Goal: Task Accomplishment & Management: Manage account settings

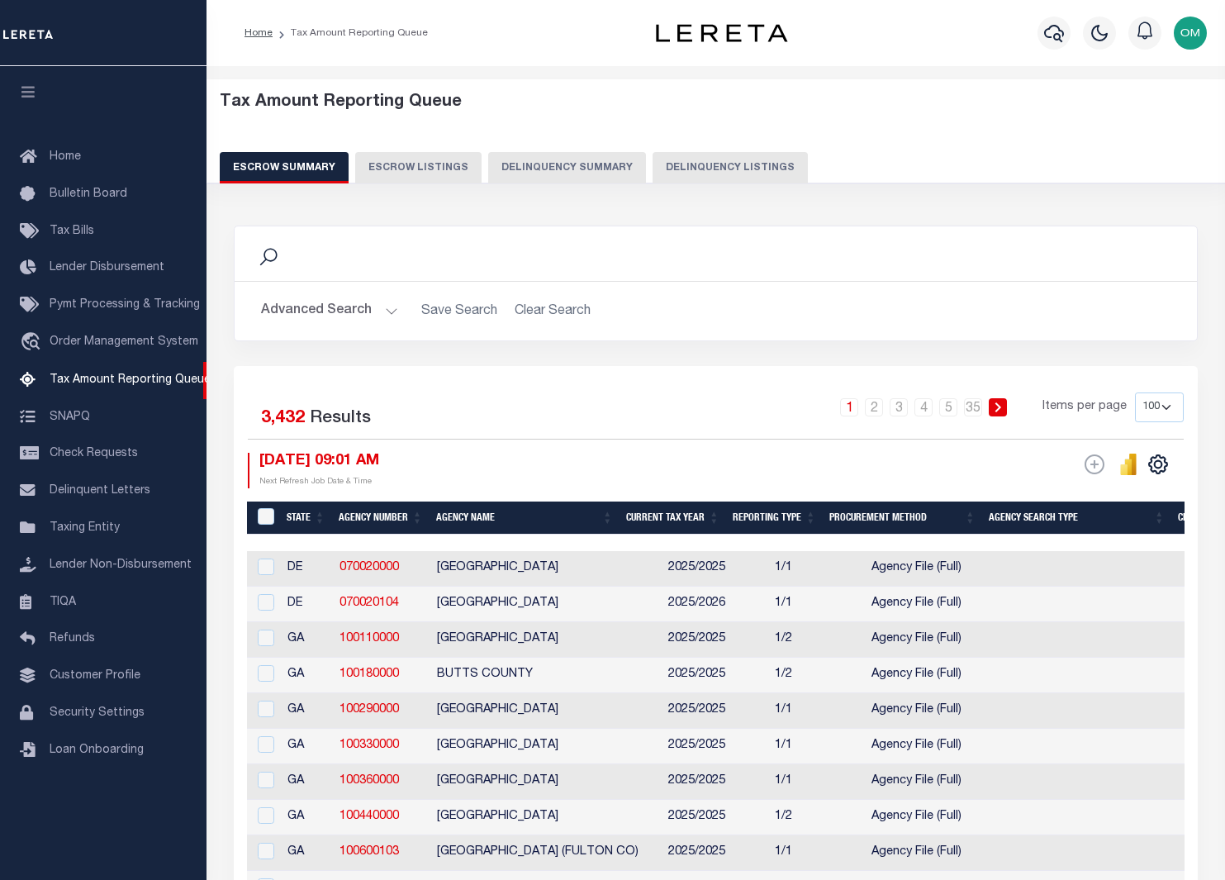
select select "100"
click at [100, 534] on span "Taxing Entity" at bounding box center [85, 528] width 70 height 12
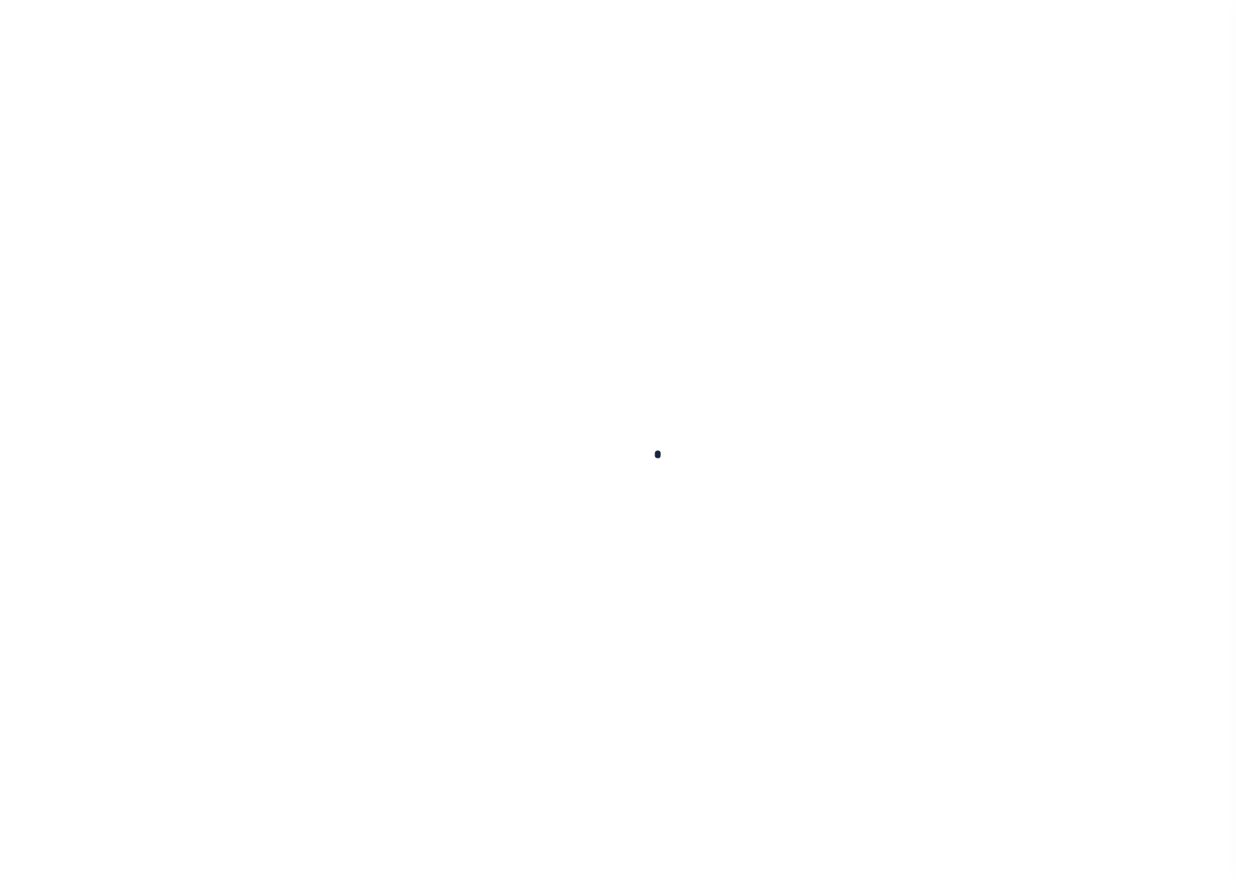
select select
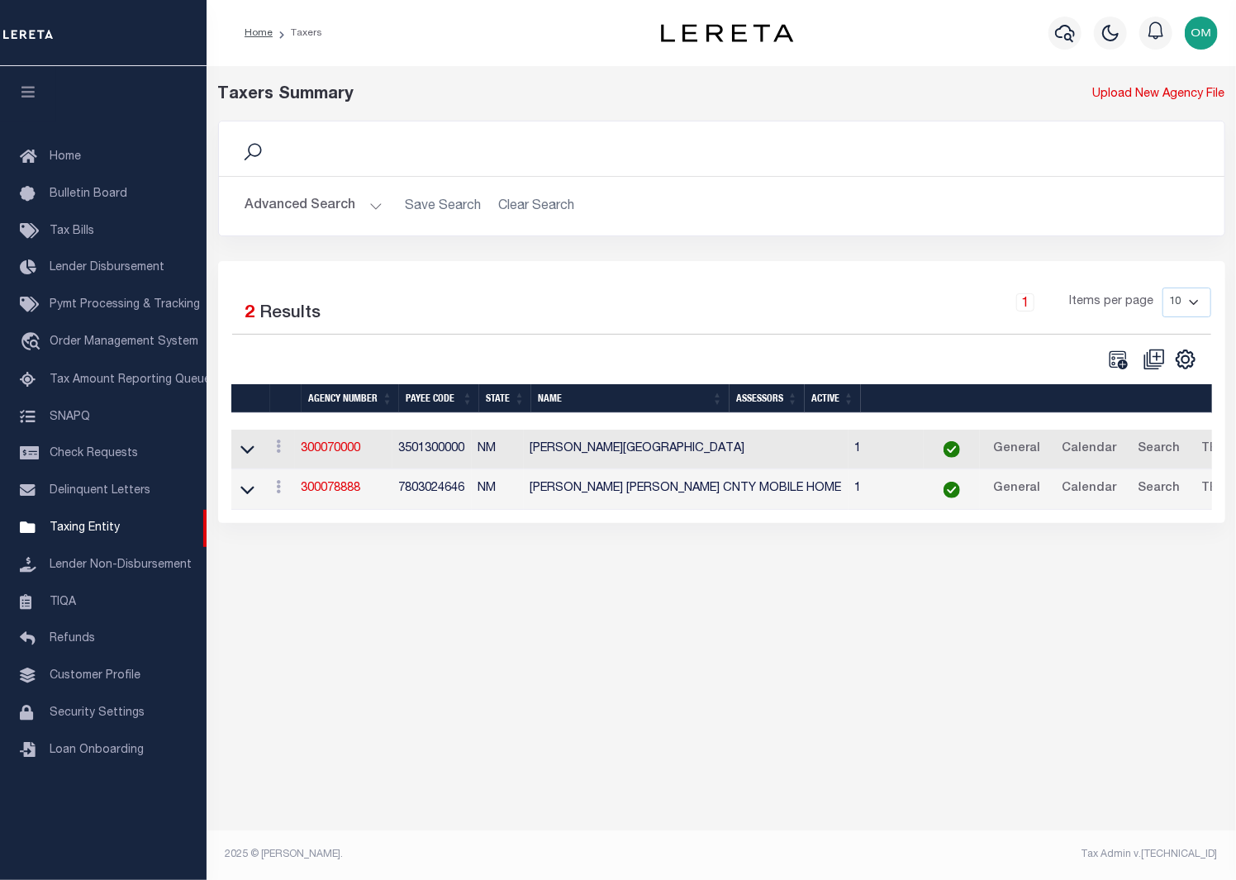
click at [366, 208] on button "Advanced Search" at bounding box center [313, 206] width 137 height 32
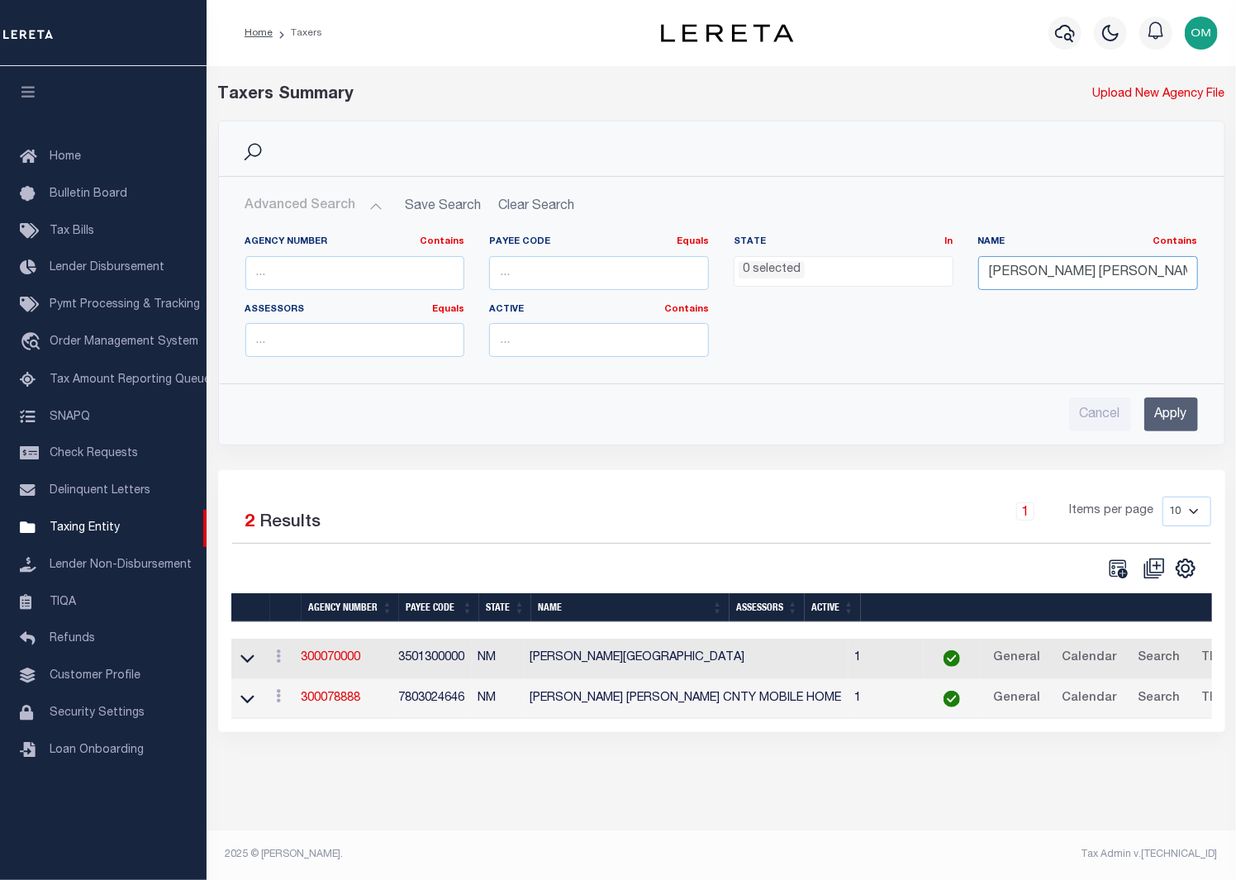
drag, startPoint x: 1071, startPoint y: 270, endPoint x: 875, endPoint y: 283, distance: 196.2
click at [875, 283] on div "Agency Number Contains Contains Is Payee Code Equals Equals Is Not Equal To Is …" at bounding box center [721, 302] width 977 height 135
type input "riverside county"
click at [1185, 417] on input "Apply" at bounding box center [1171, 414] width 54 height 34
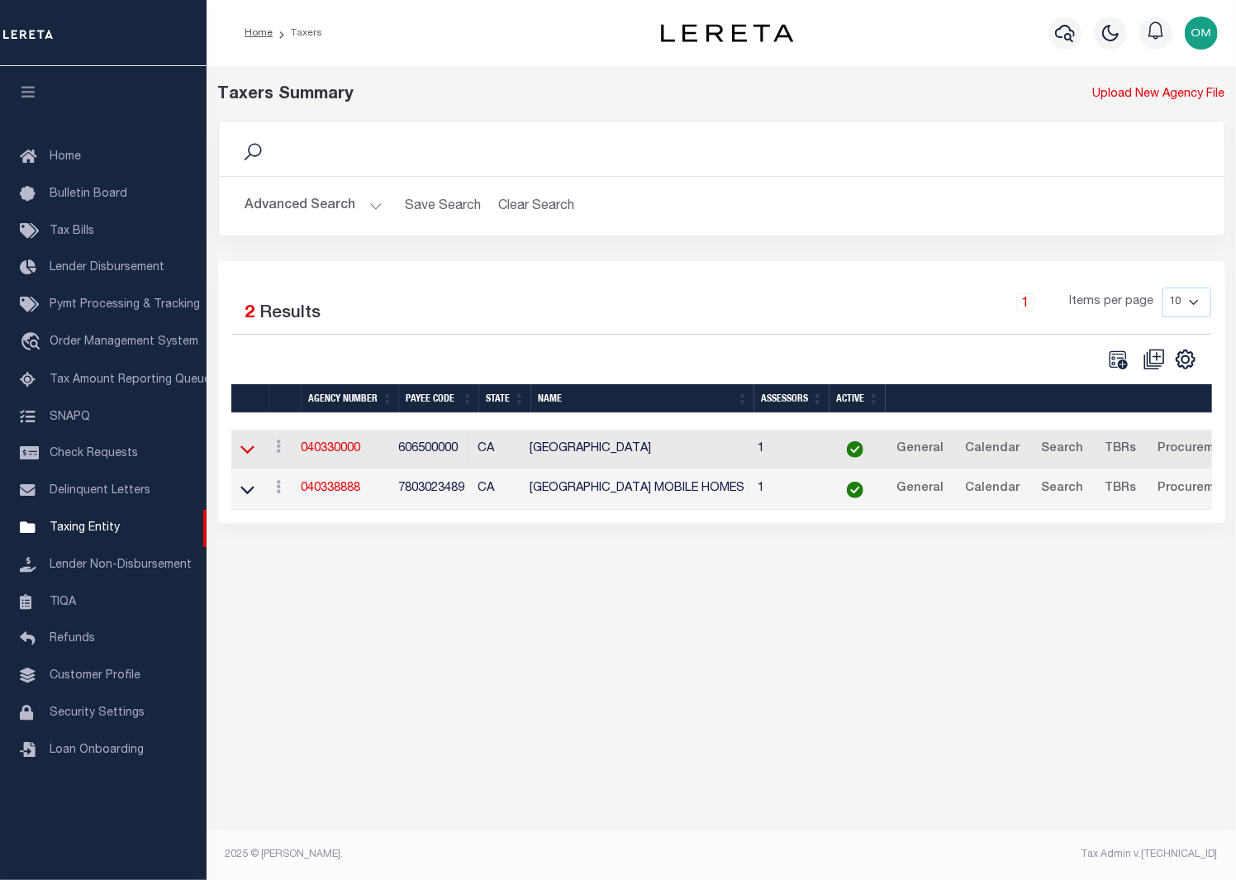
click at [247, 458] on icon at bounding box center [247, 448] width 14 height 17
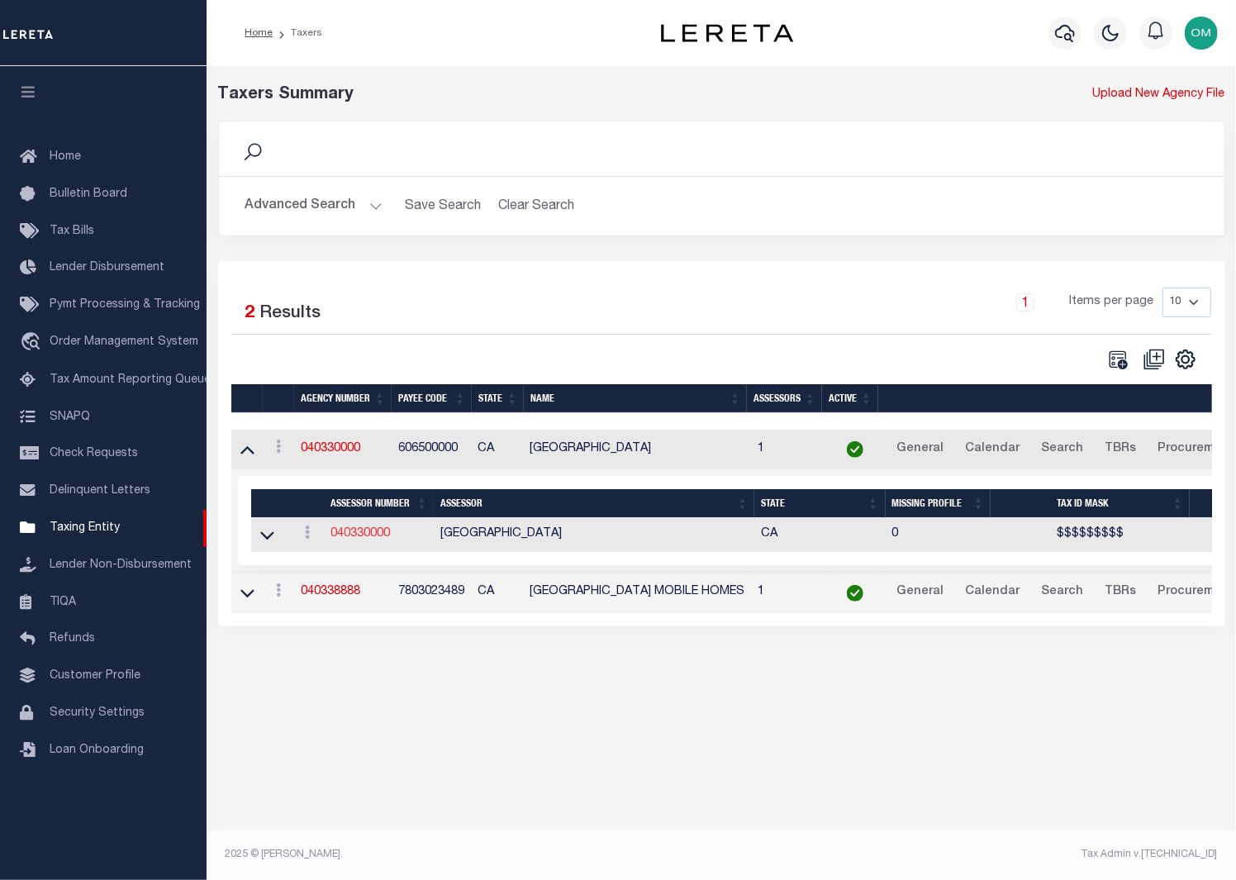
click at [363, 537] on link "040330000" at bounding box center [359, 534] width 59 height 12
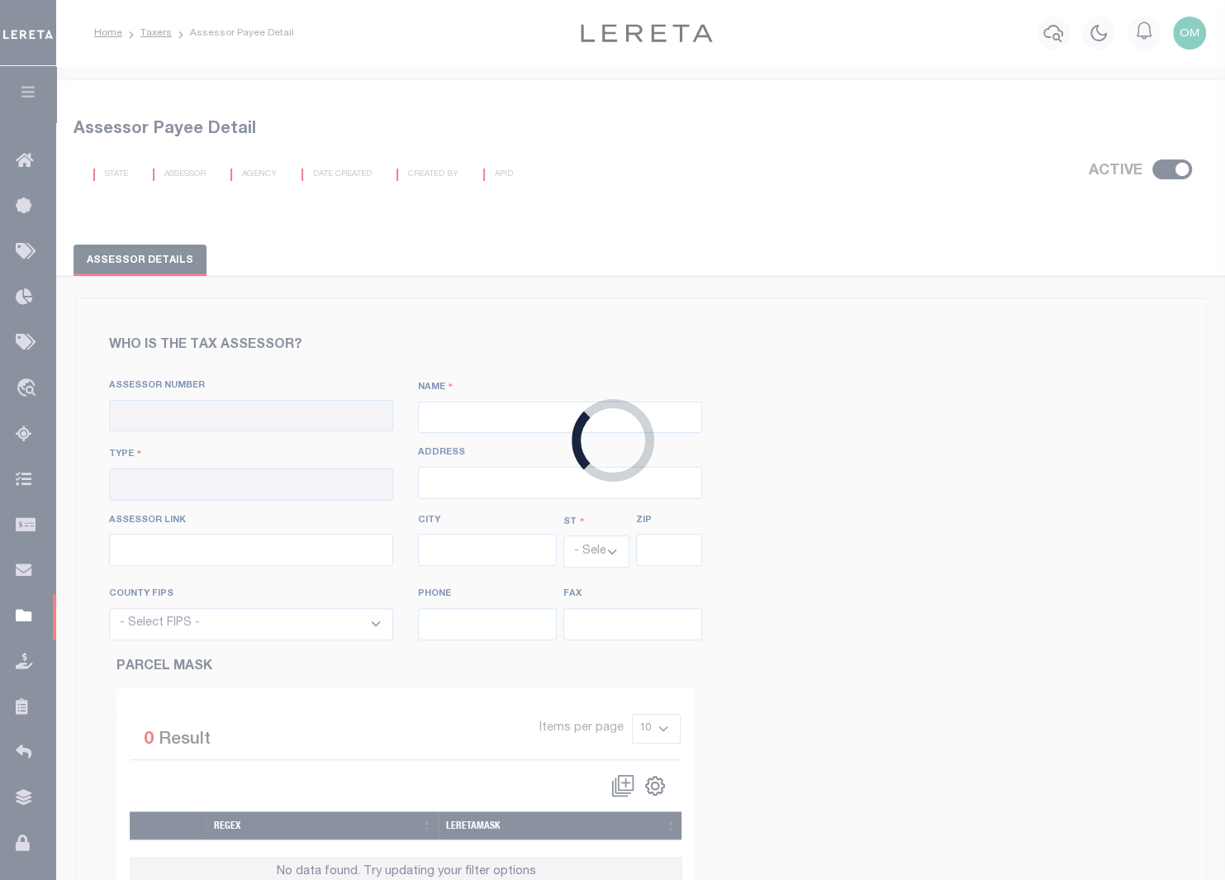
checkbox input "true"
type input "040330000"
type input "[GEOGRAPHIC_DATA]"
type input "00 - County"
type input "4080 Lemon Street, 4TH FLOOR"
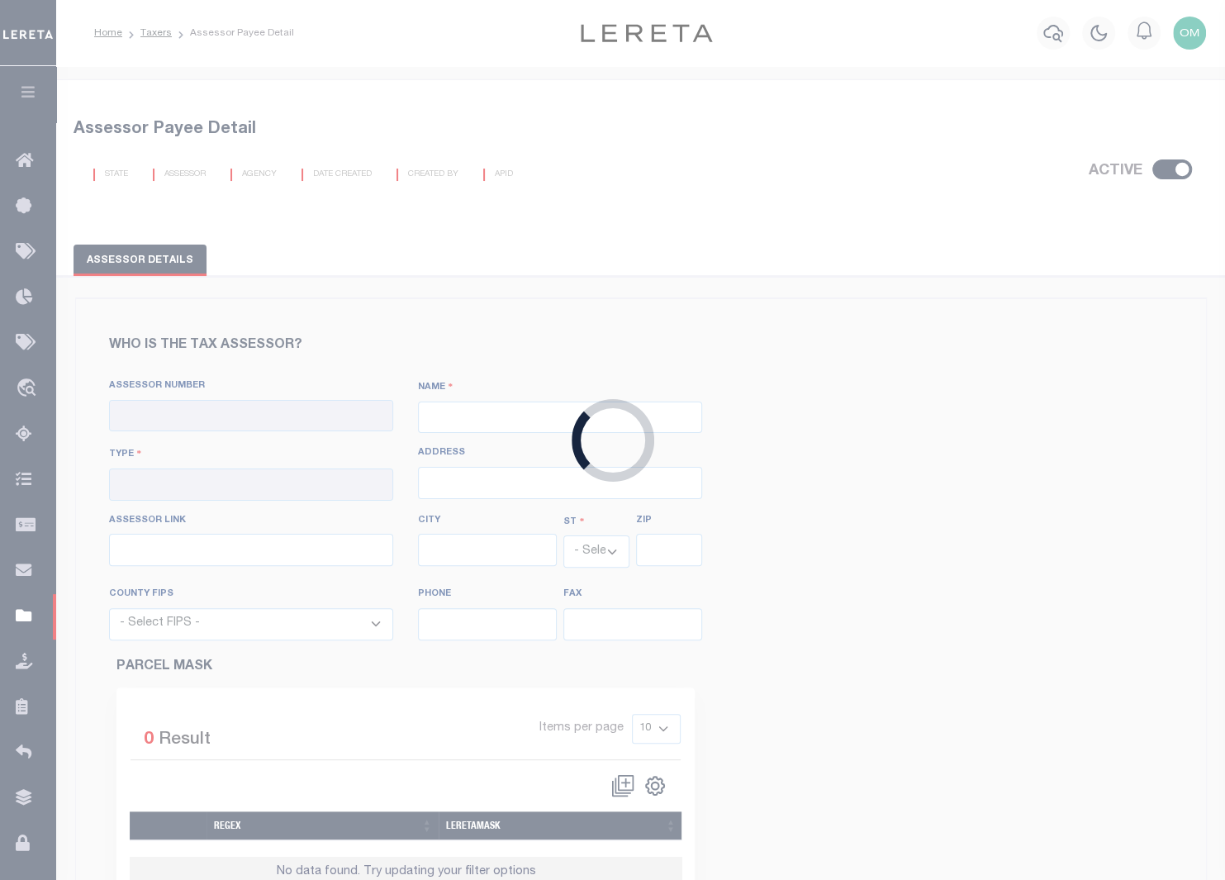
type input "http://pic.asrclkrec.com/KSearch.aspx"
type input "Riverside"
select select "CA"
type input "92501"
select select "6065"
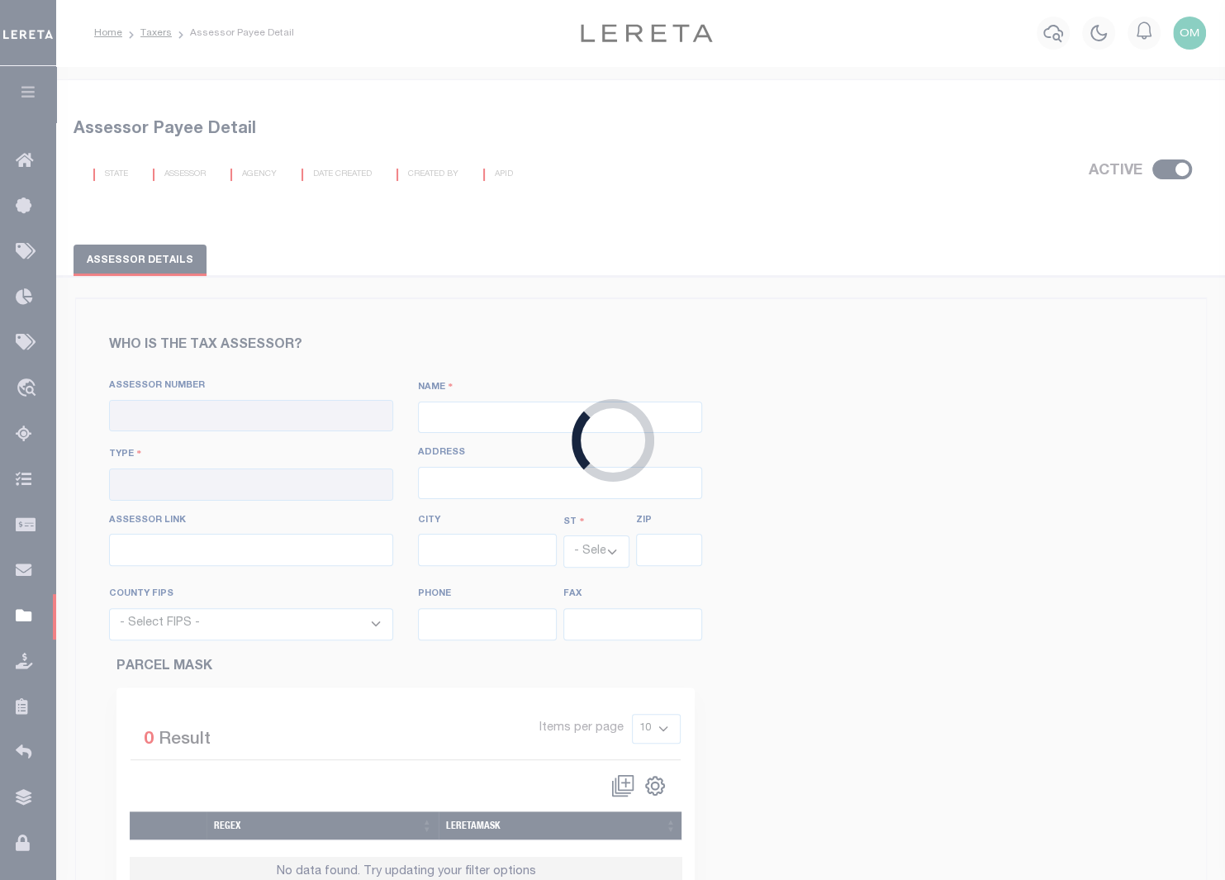
type input "951-955-3900"
type input "951-955-3923"
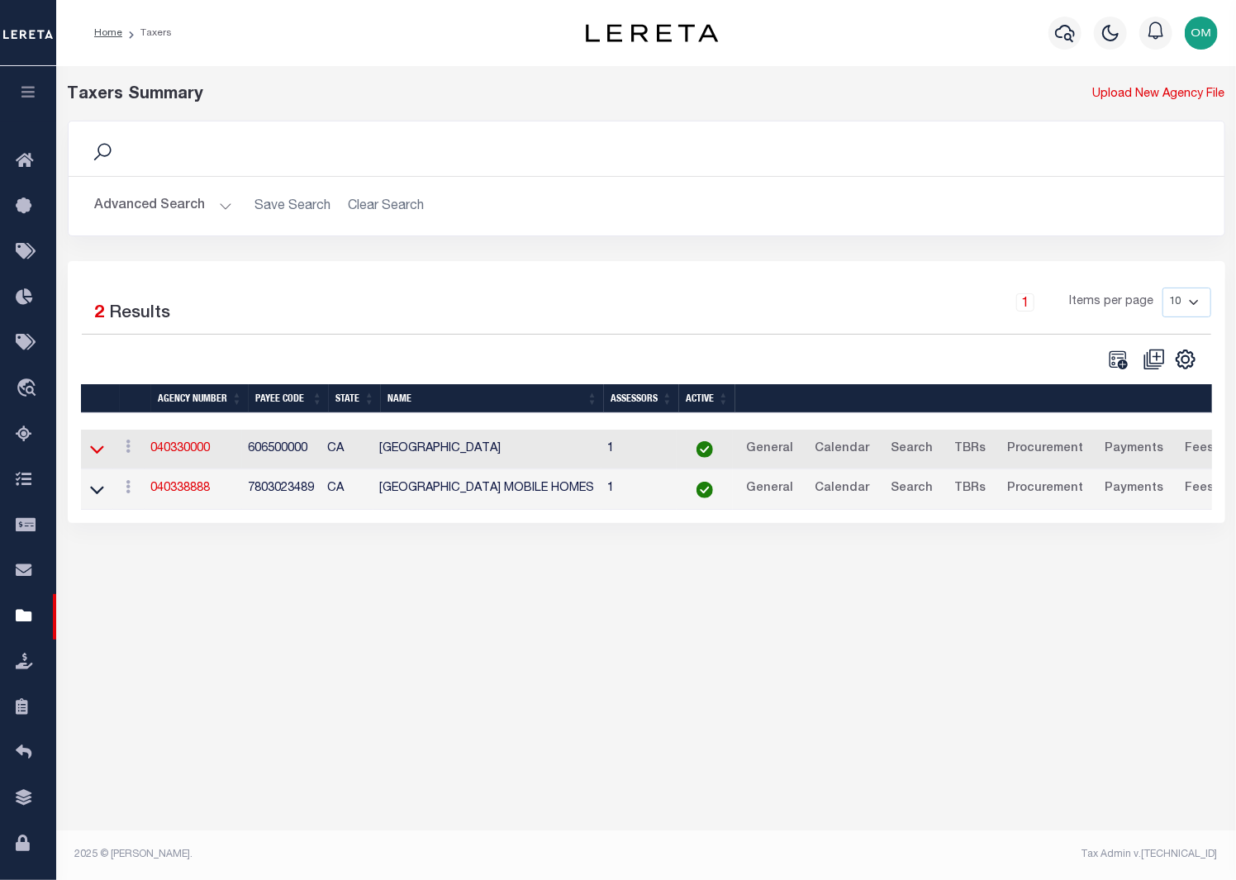
click at [92, 451] on icon at bounding box center [97, 450] width 14 height 8
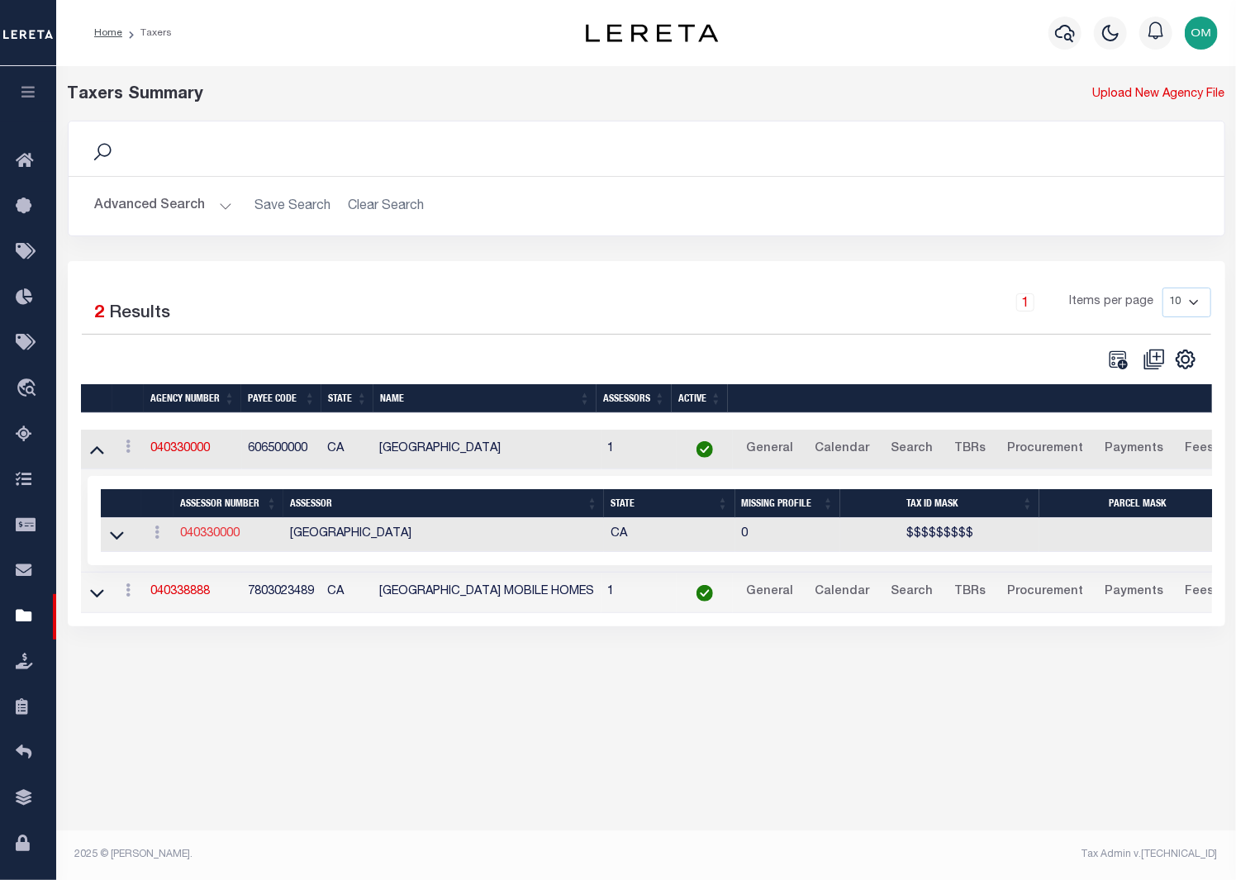
click at [206, 534] on link "040330000" at bounding box center [209, 534] width 59 height 12
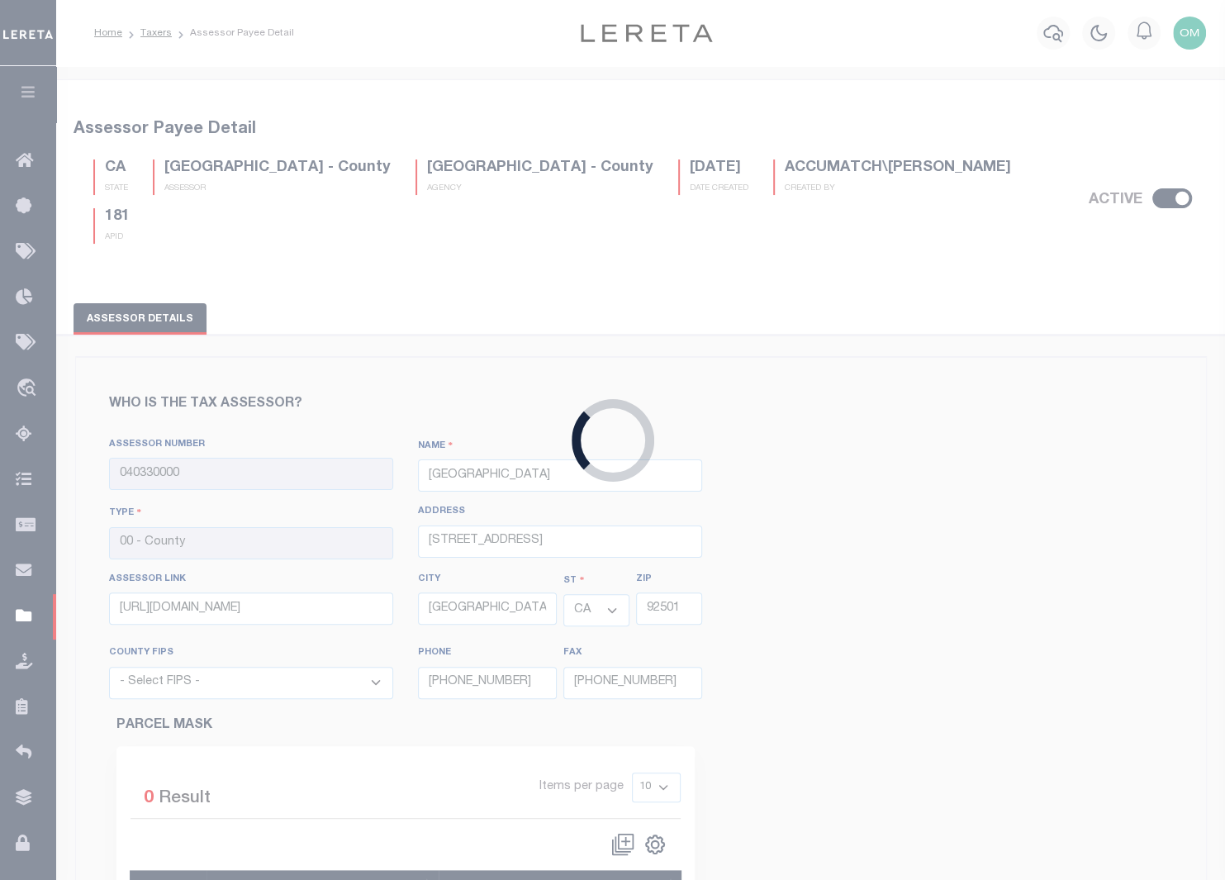
select select "6065"
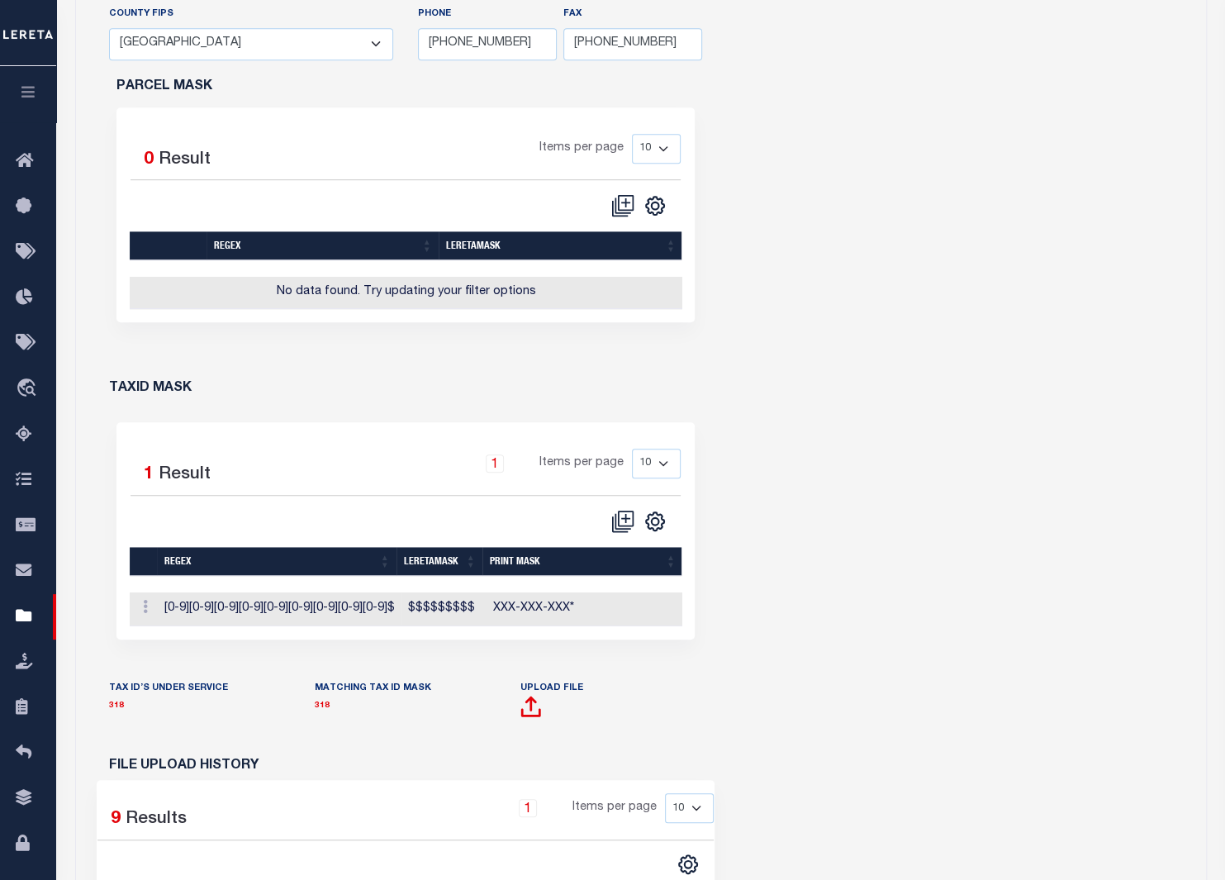
scroll to position [676, 0]
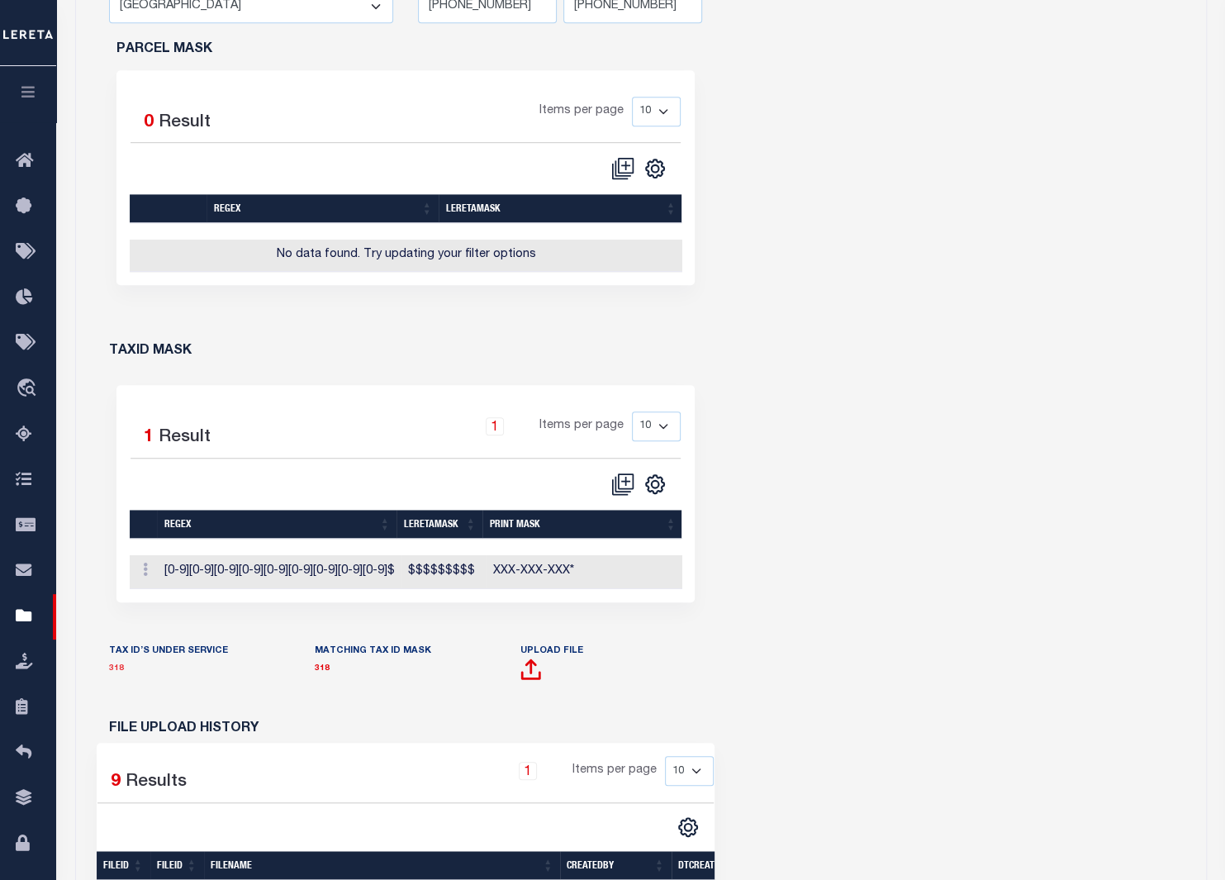
click at [114, 672] on link "318" at bounding box center [116, 668] width 15 height 8
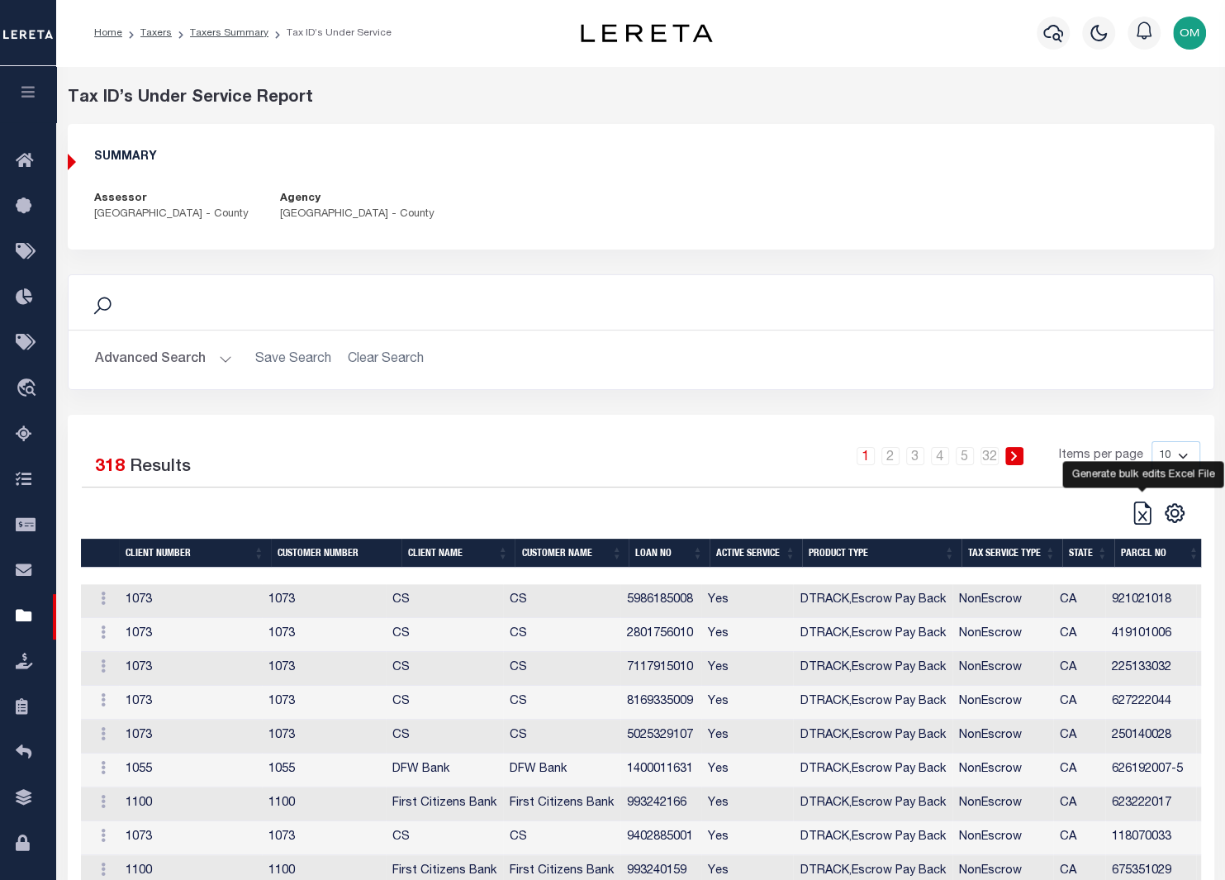
click at [1140, 514] on icon at bounding box center [1142, 512] width 23 height 23
click at [878, 448] on li "1" at bounding box center [865, 456] width 25 height 18
click at [219, 360] on button "Advanced Search" at bounding box center [163, 360] width 137 height 32
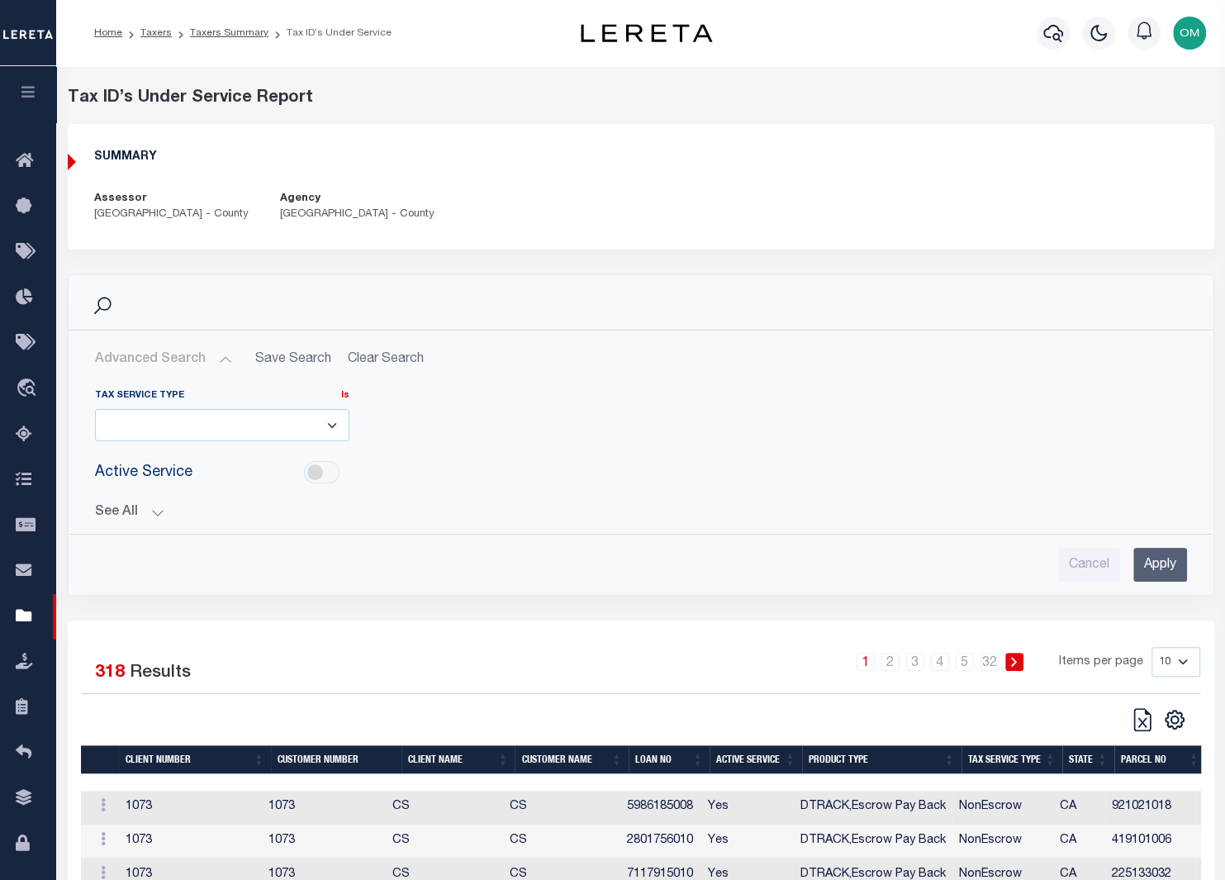
click at [149, 511] on button "See All" at bounding box center [641, 513] width 1092 height 16
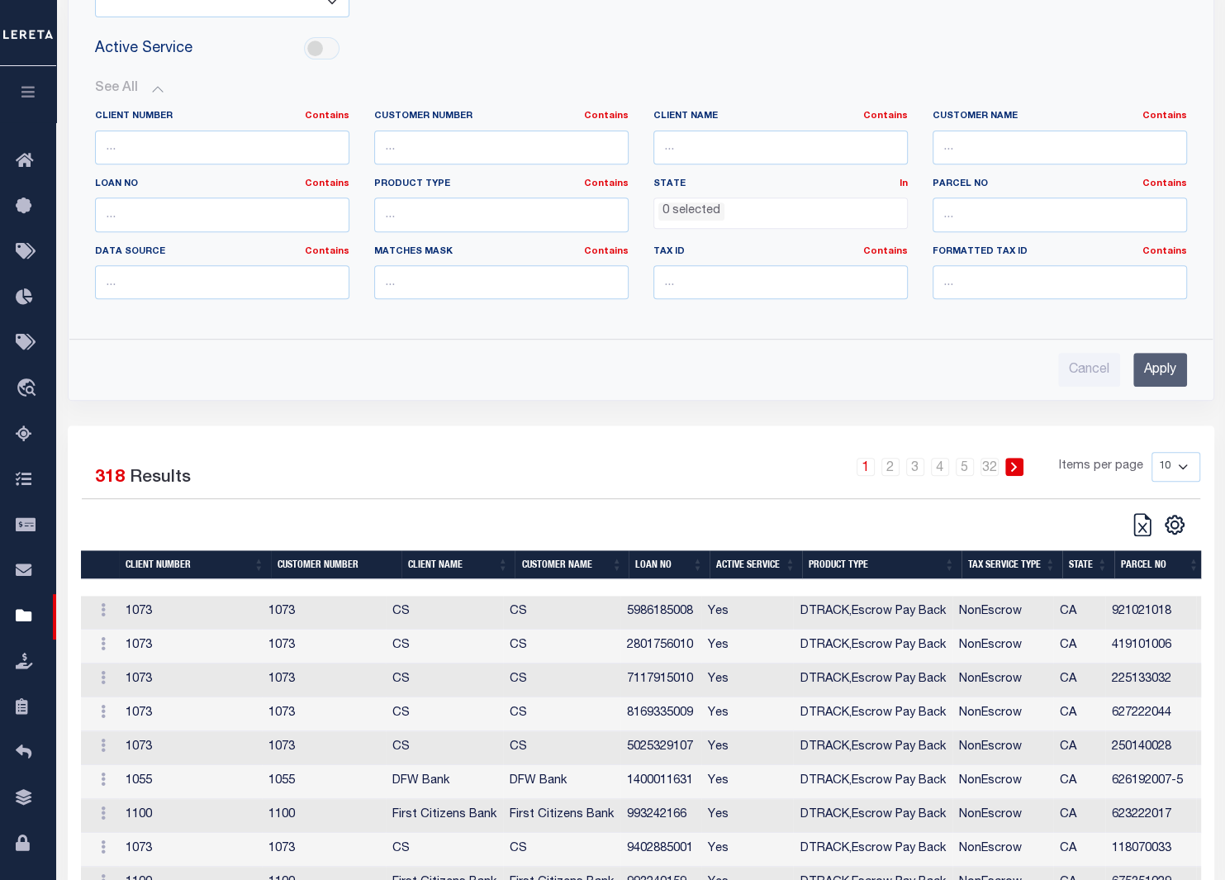
scroll to position [400, 0]
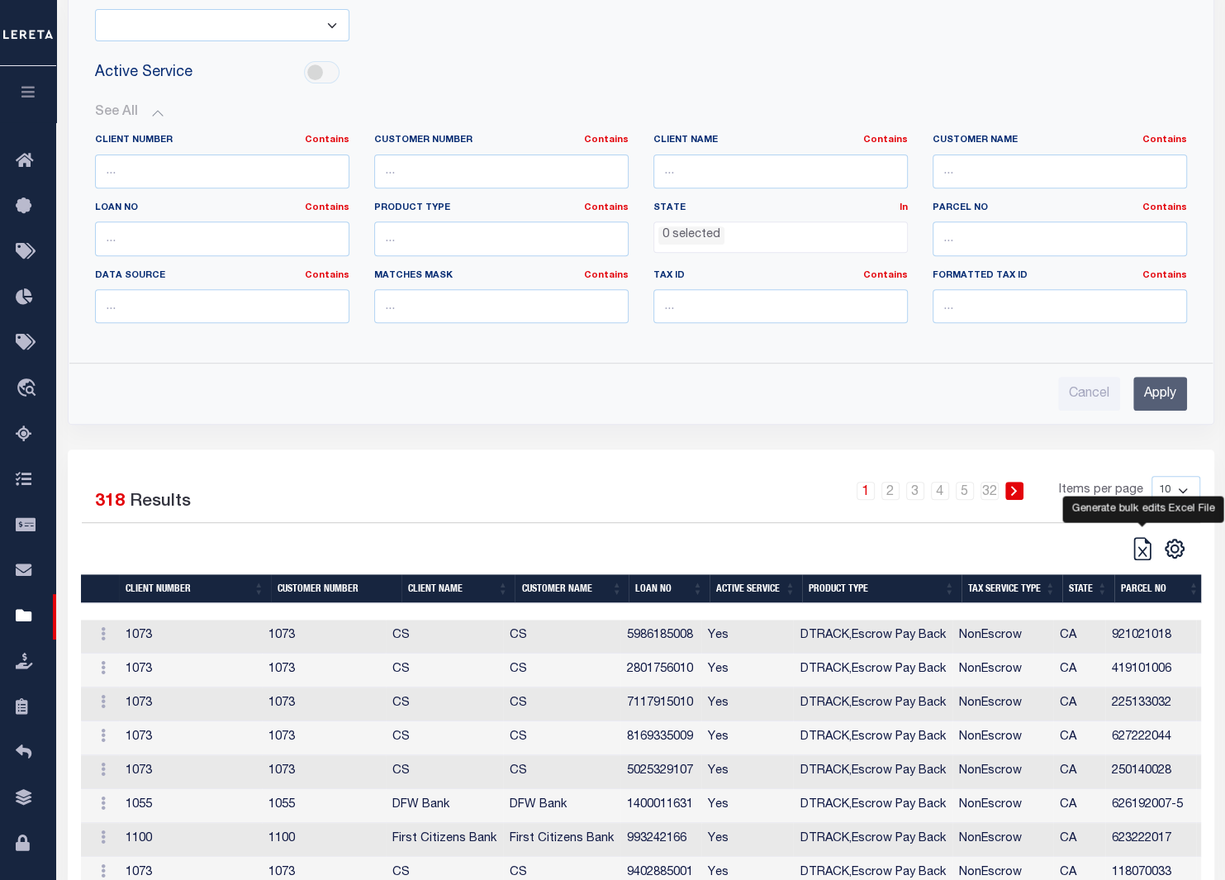
click at [1135, 542] on icon at bounding box center [1142, 548] width 23 height 23
click at [792, 771] on td "Yes" at bounding box center [747, 772] width 93 height 34
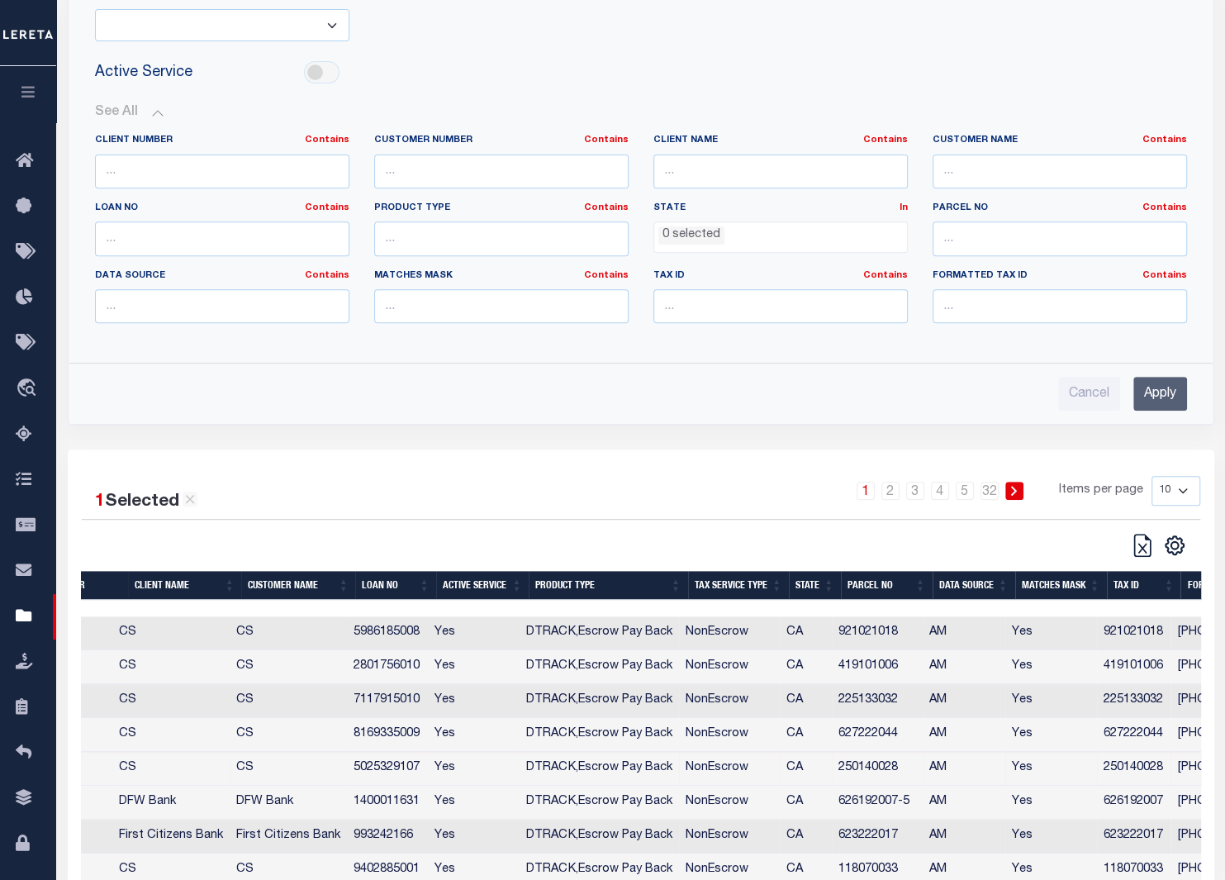
scroll to position [0, 0]
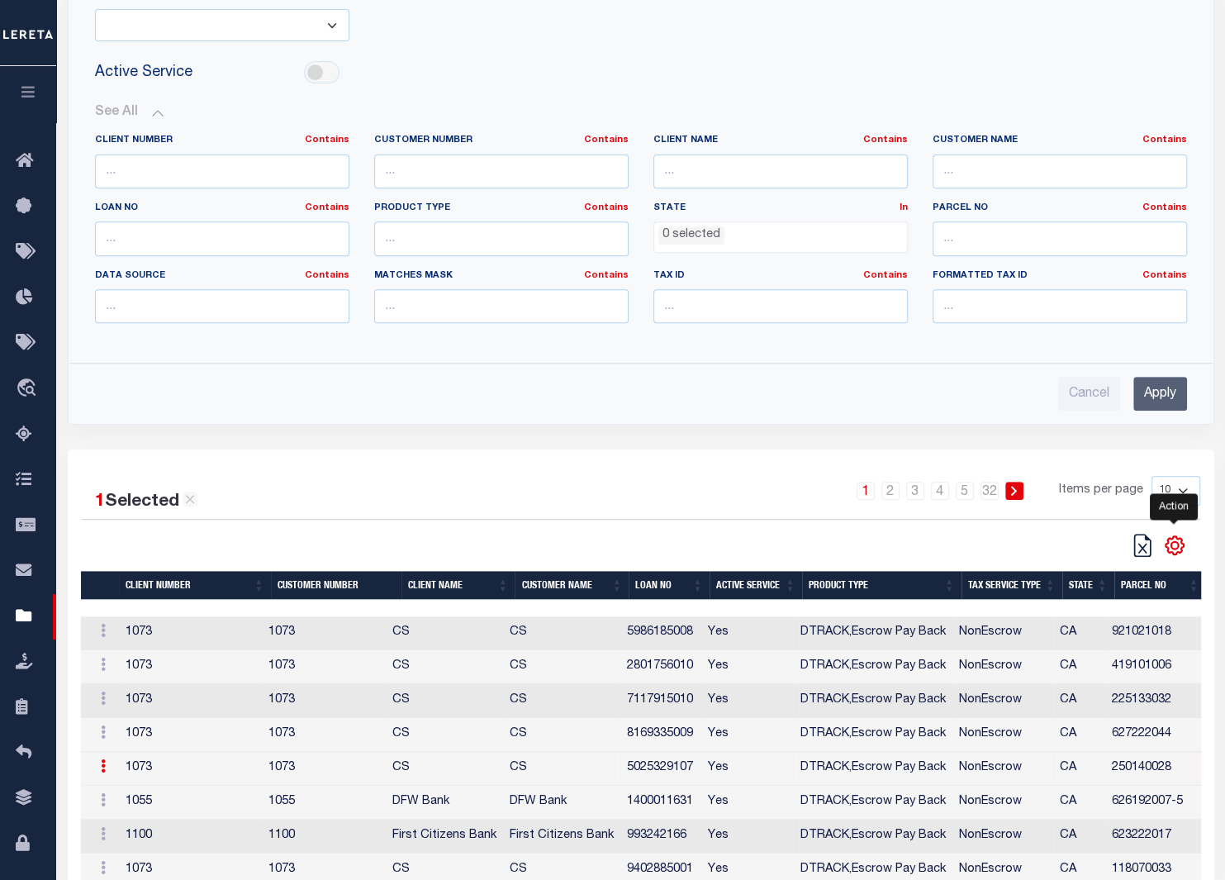
click at [1174, 546] on icon "" at bounding box center [1174, 544] width 21 height 21
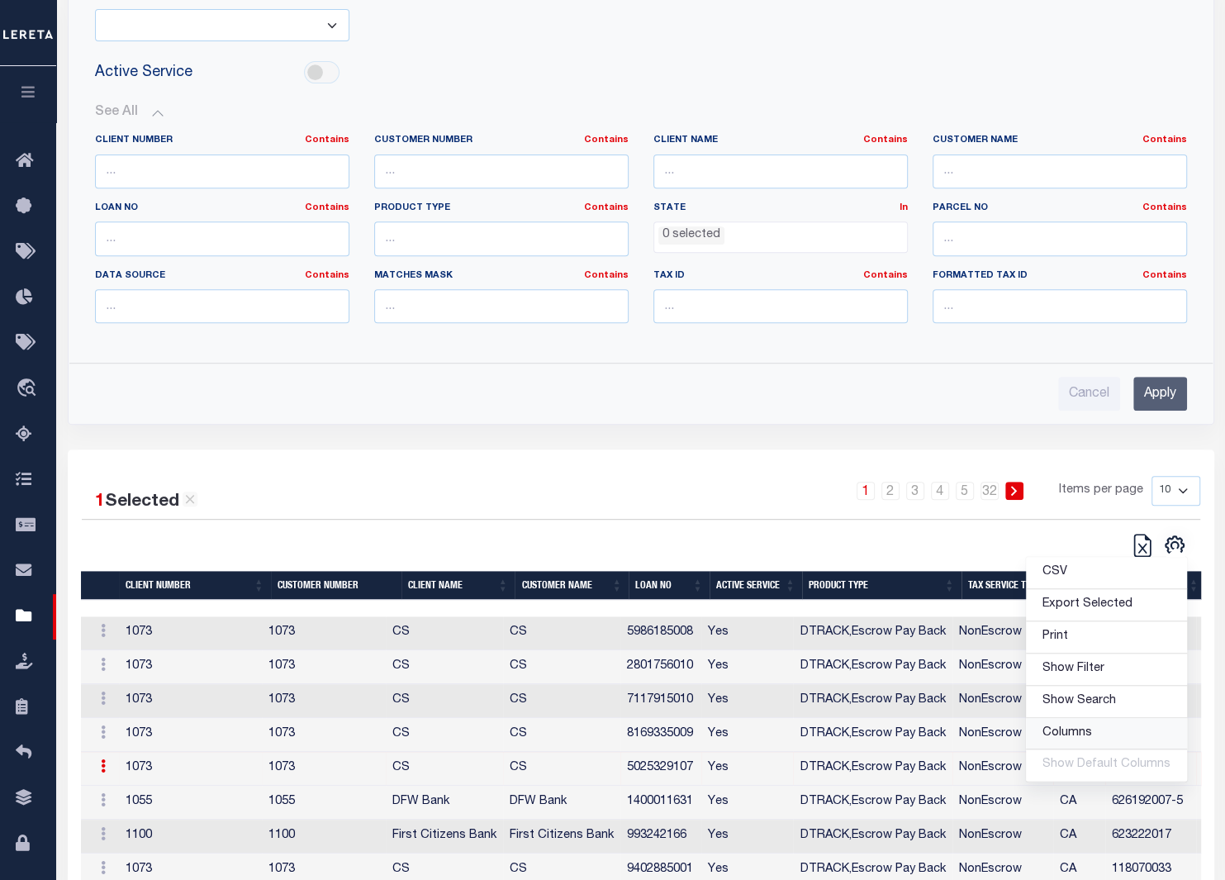
click at [1109, 729] on link "Columns" at bounding box center [1106, 734] width 161 height 32
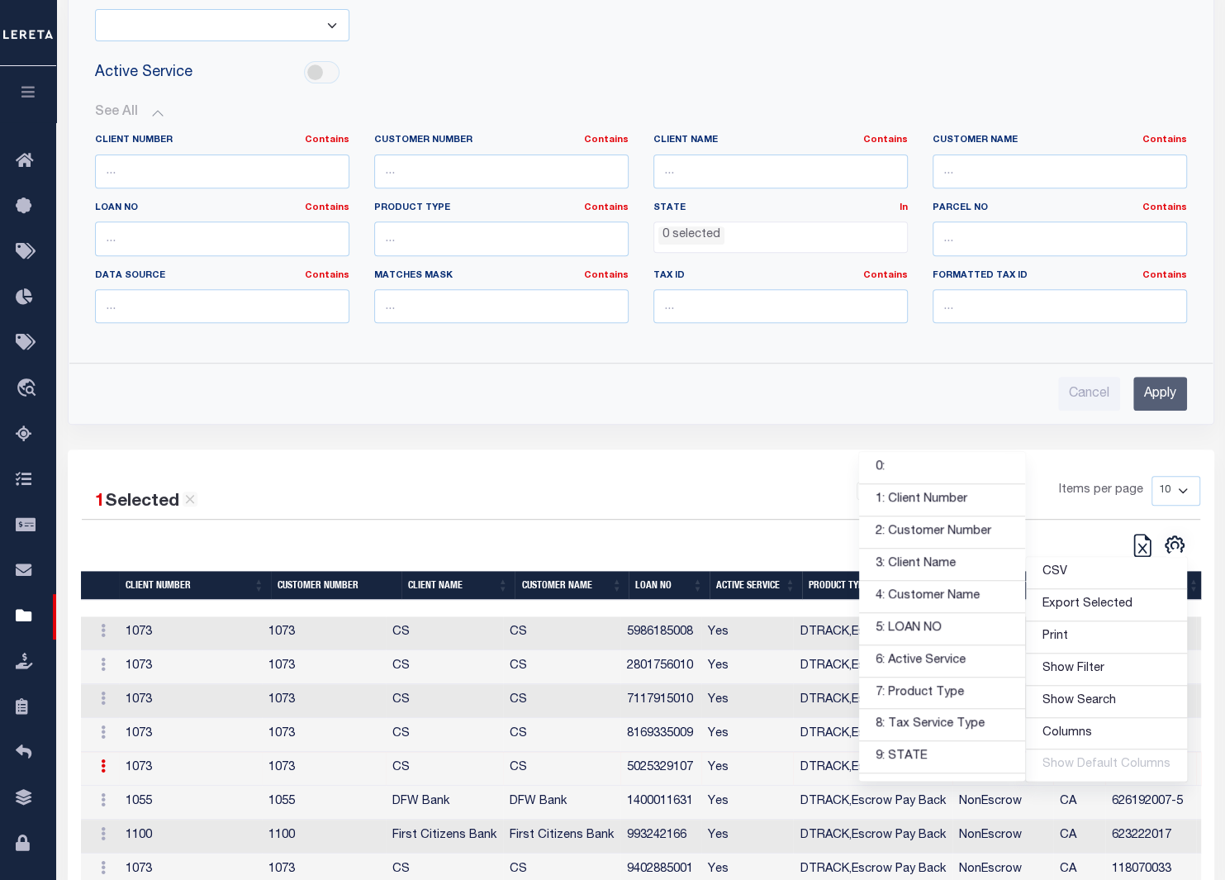
click at [804, 363] on hr at bounding box center [640, 363] width 1143 height 1
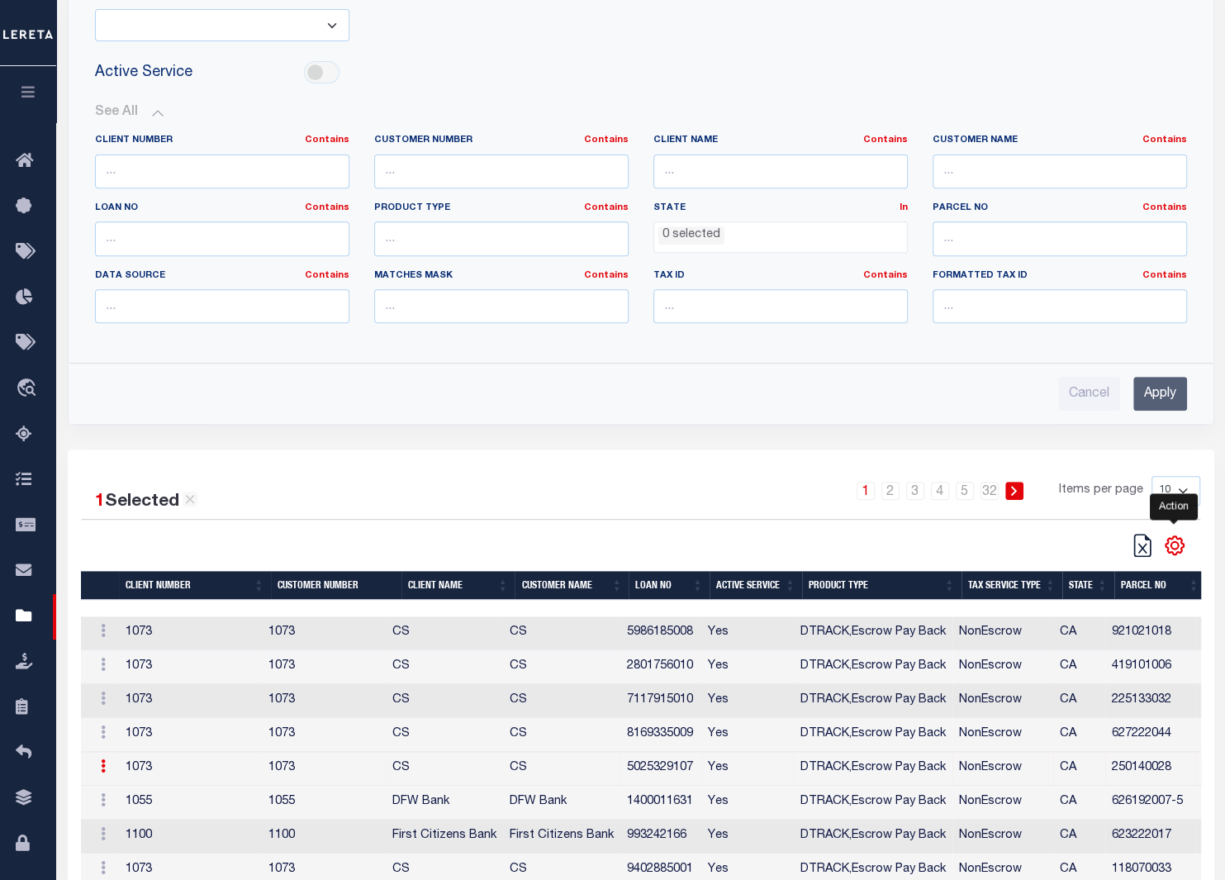
click at [1177, 546] on icon "" at bounding box center [1173, 545] width 7 height 7
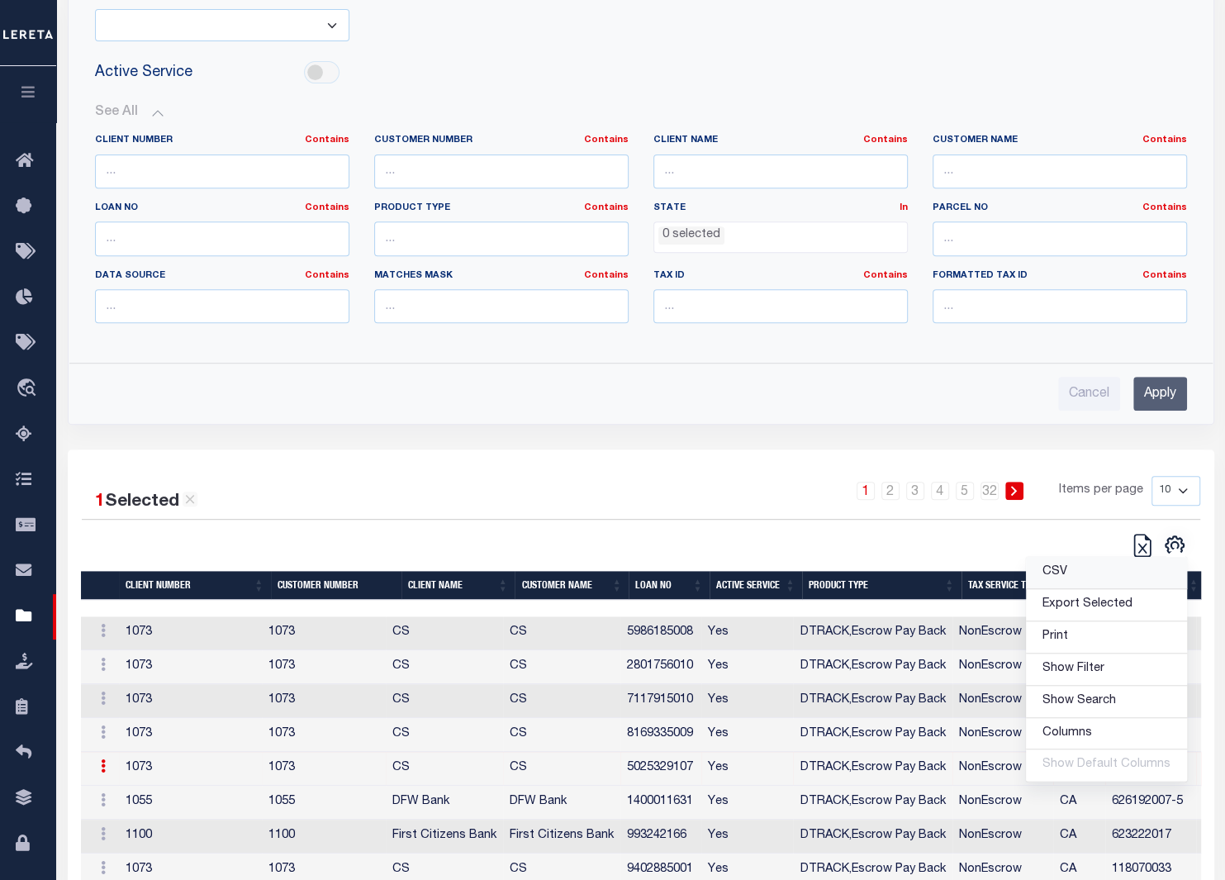
click at [1063, 573] on span "CSV" at bounding box center [1054, 572] width 25 height 12
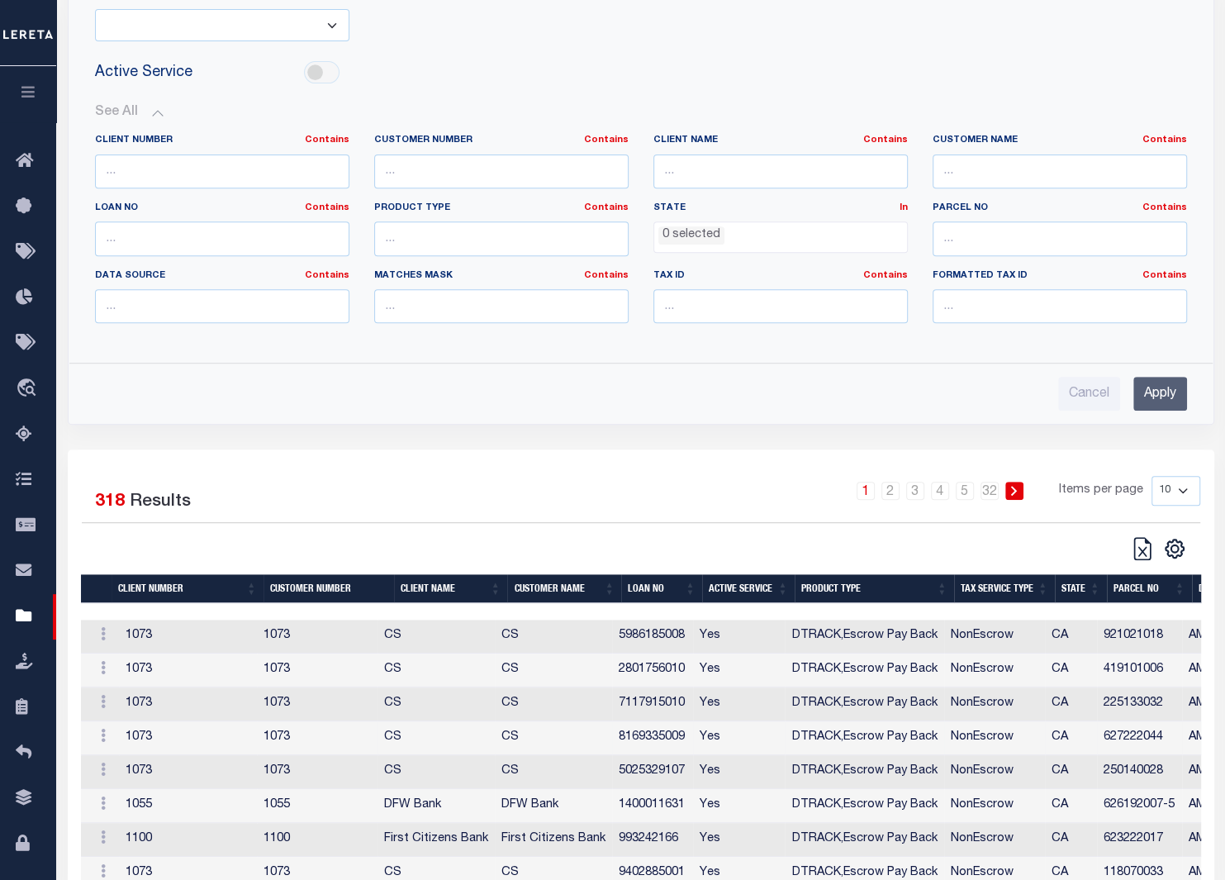
click at [754, 738] on td "Yes" at bounding box center [739, 738] width 93 height 34
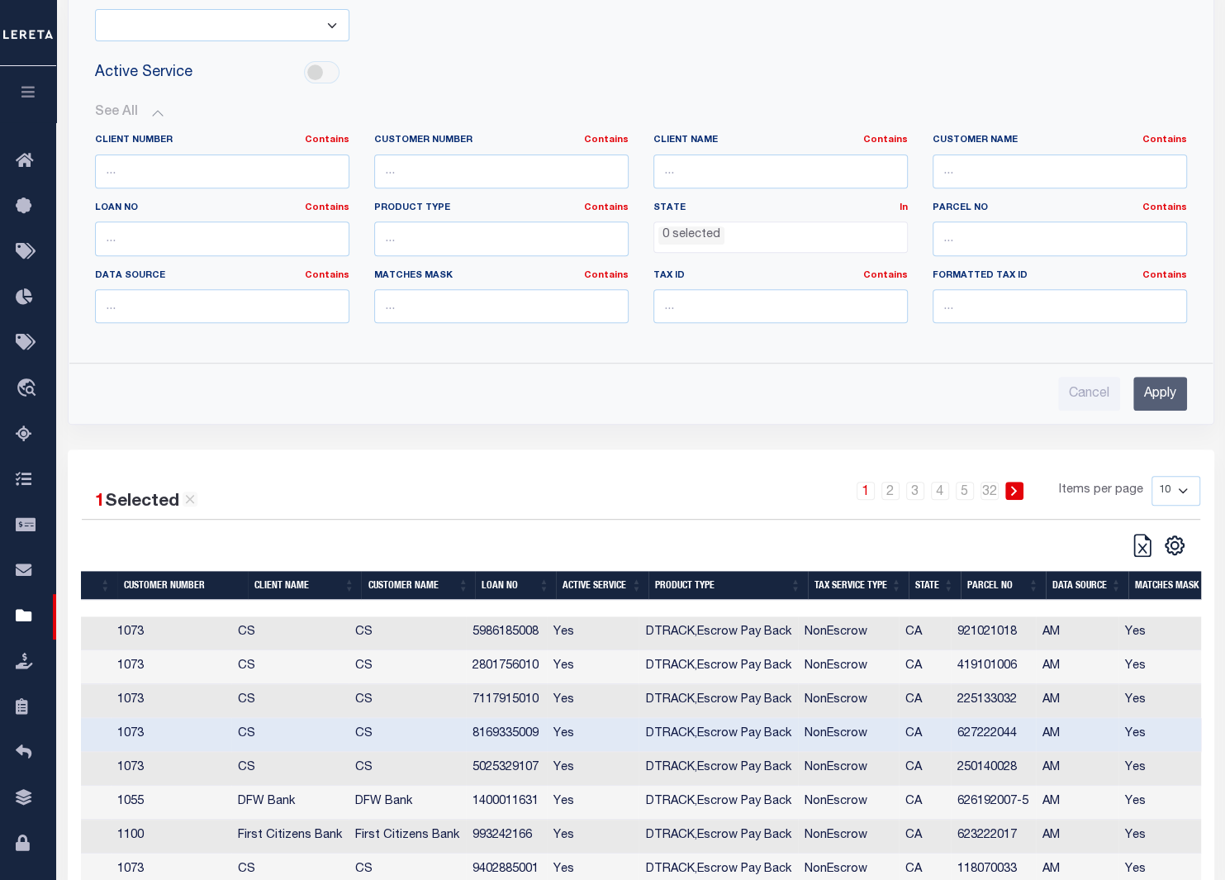
scroll to position [0, 155]
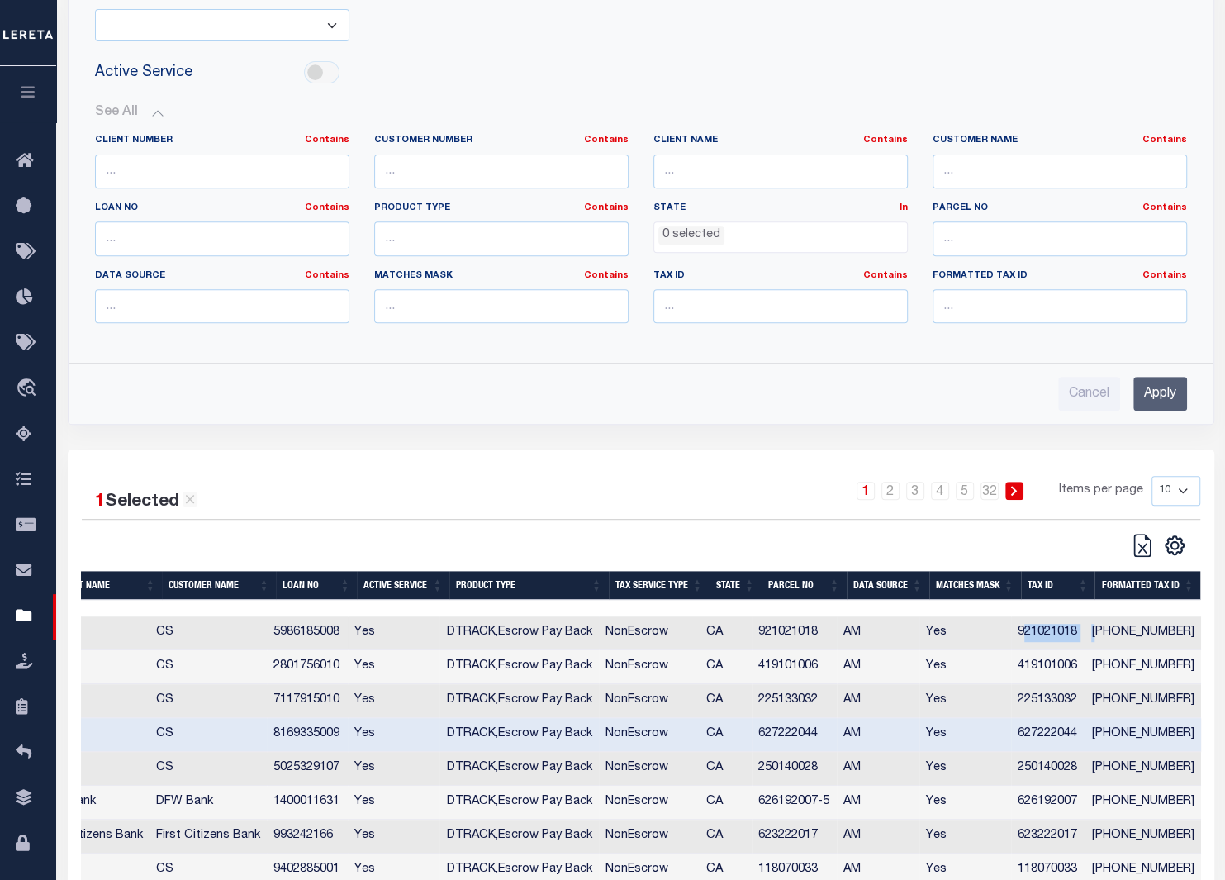
drag, startPoint x: 1037, startPoint y: 628, endPoint x: 1109, endPoint y: 628, distance: 72.7
click at [1109, 628] on tr "Action Edit Tax ID 1073 1073 CS CS 5986185008 Yes DTRACK,Escrow Pay Back NonEsc…" at bounding box center [468, 633] width 1465 height 34
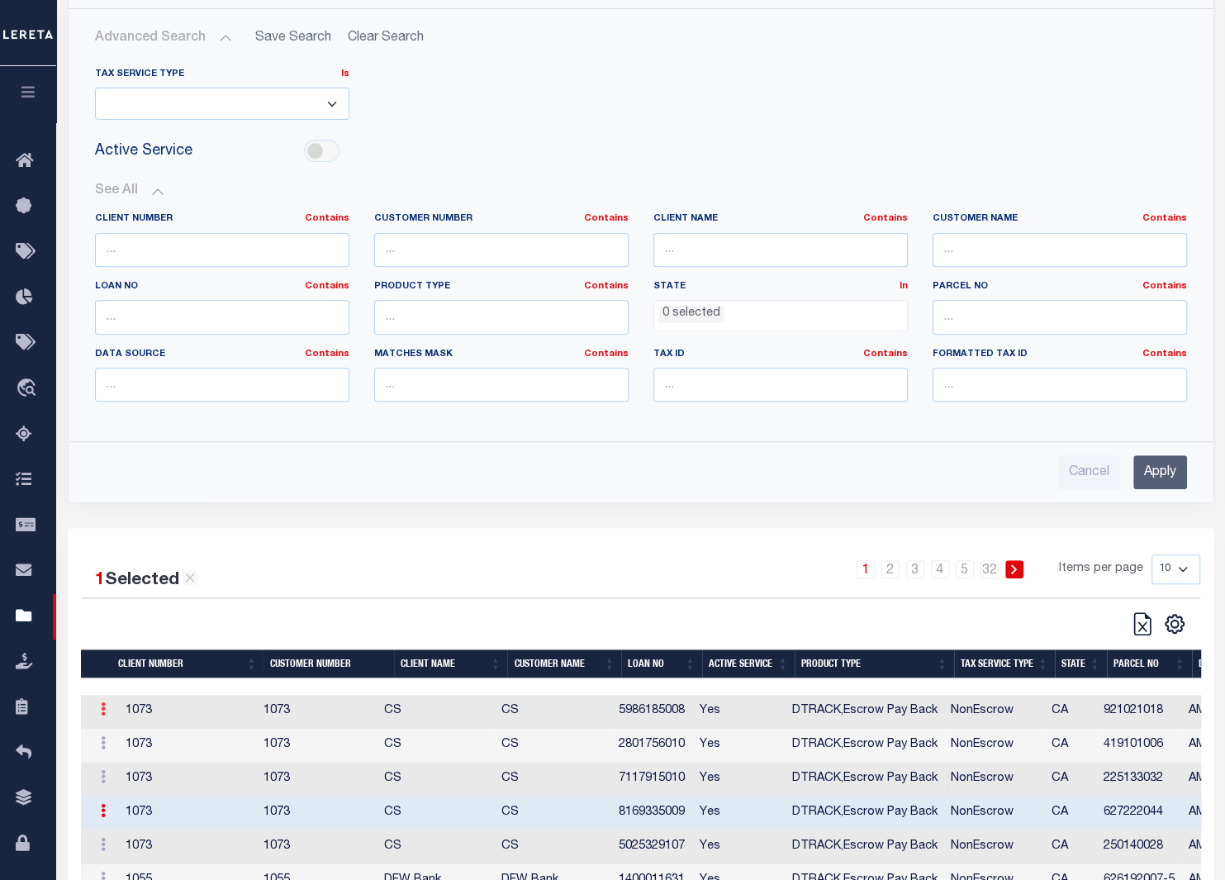
click at [103, 707] on icon at bounding box center [103, 708] width 5 height 13
click at [118, 759] on link "Edit Tax ID" at bounding box center [138, 761] width 100 height 27
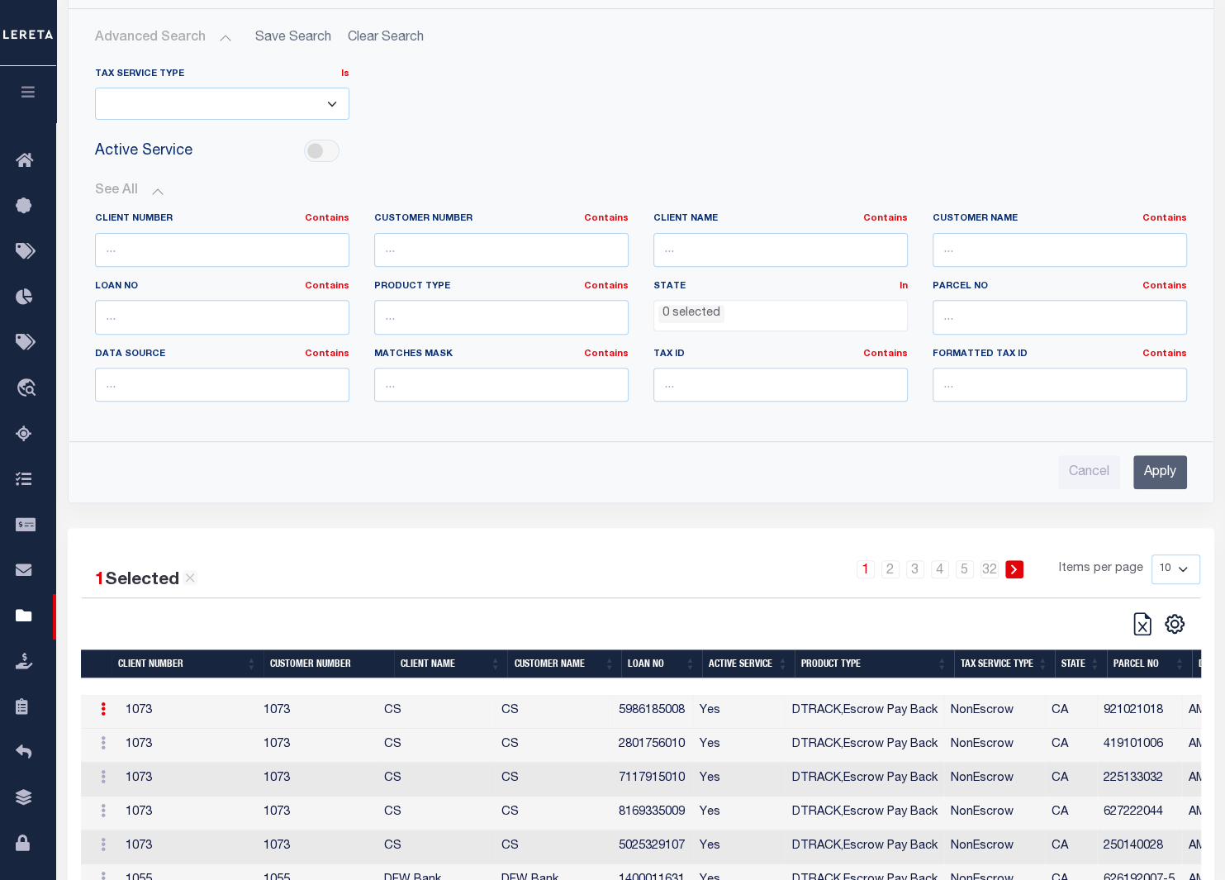
type input "921021018"
type textarea "$$$$$$$$$"
type input "XXX-XXX-XXX*"
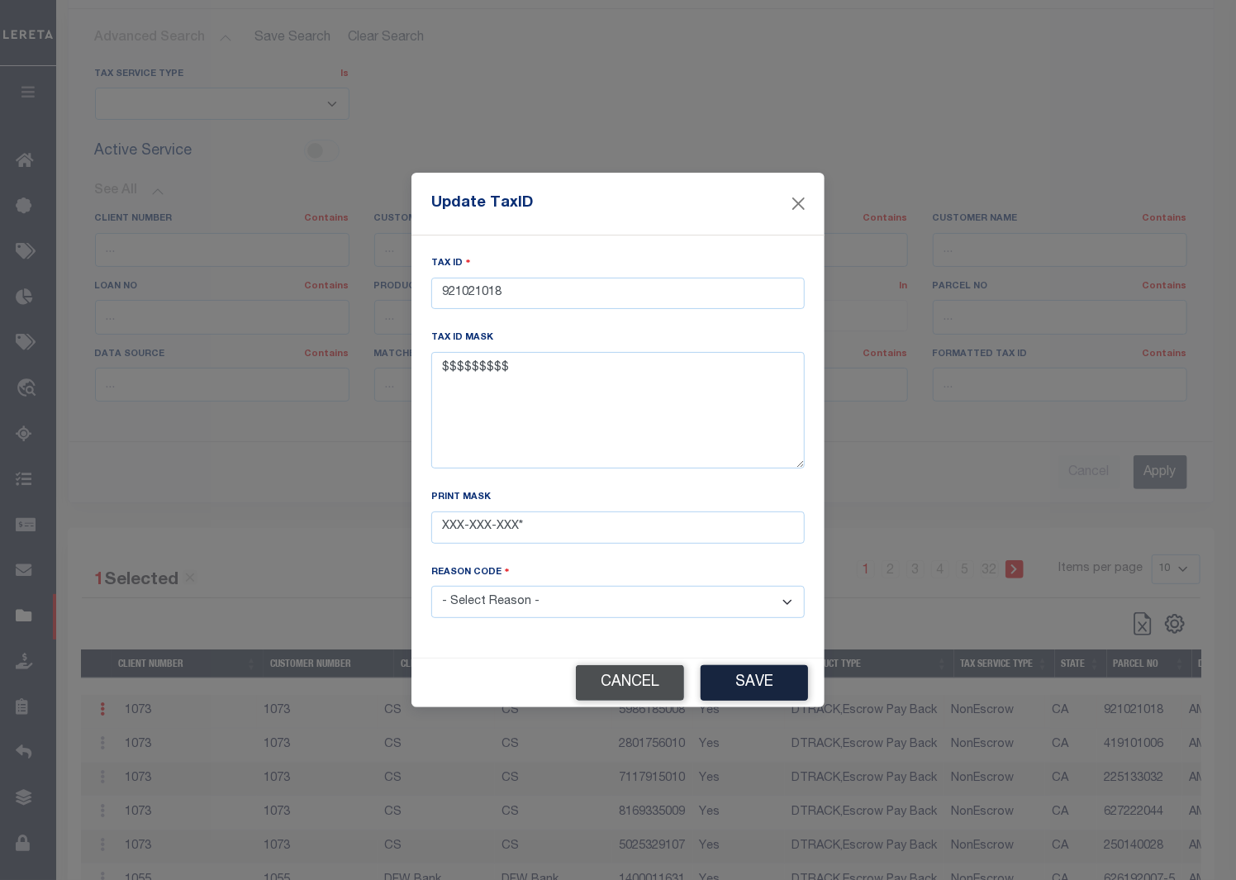
click at [657, 671] on button "Cancel" at bounding box center [630, 683] width 108 height 36
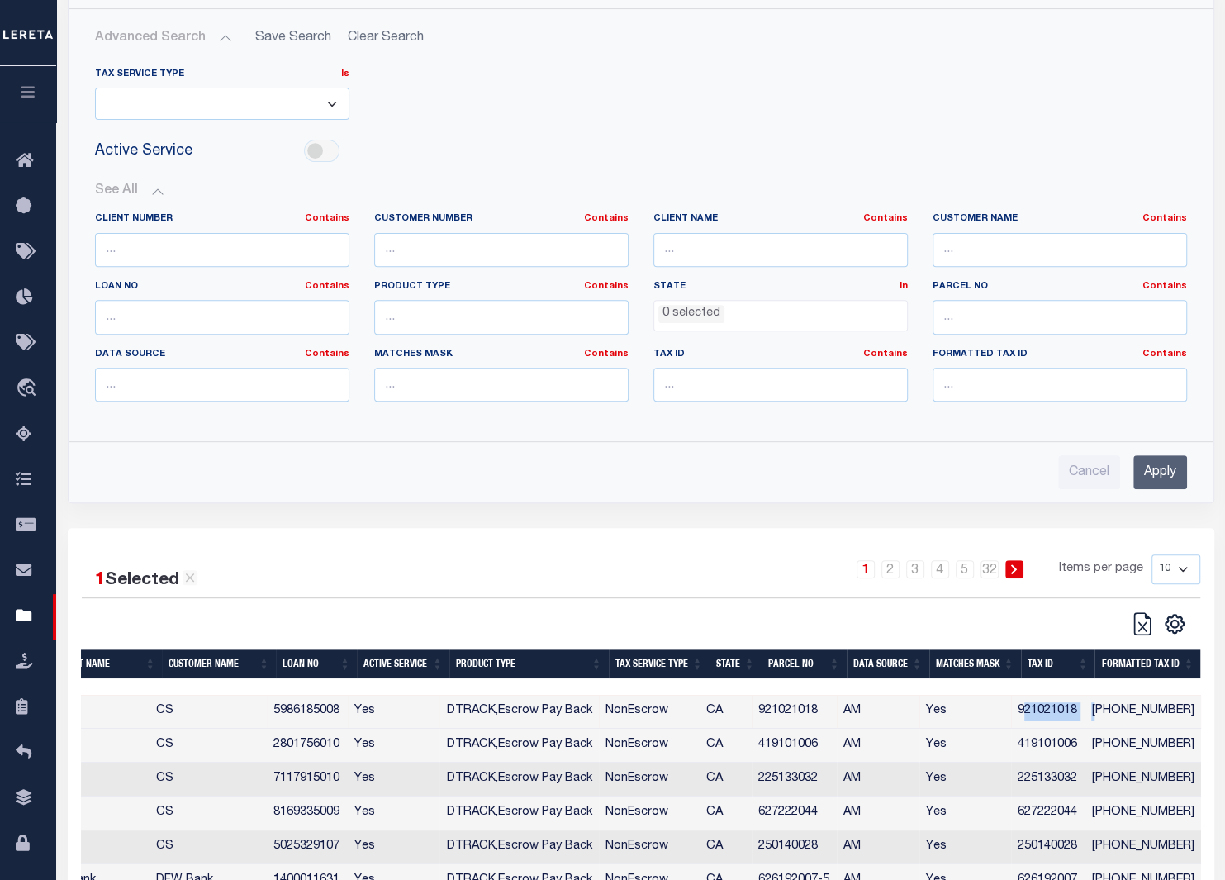
click at [1074, 708] on td "921021018" at bounding box center [1048, 712] width 74 height 34
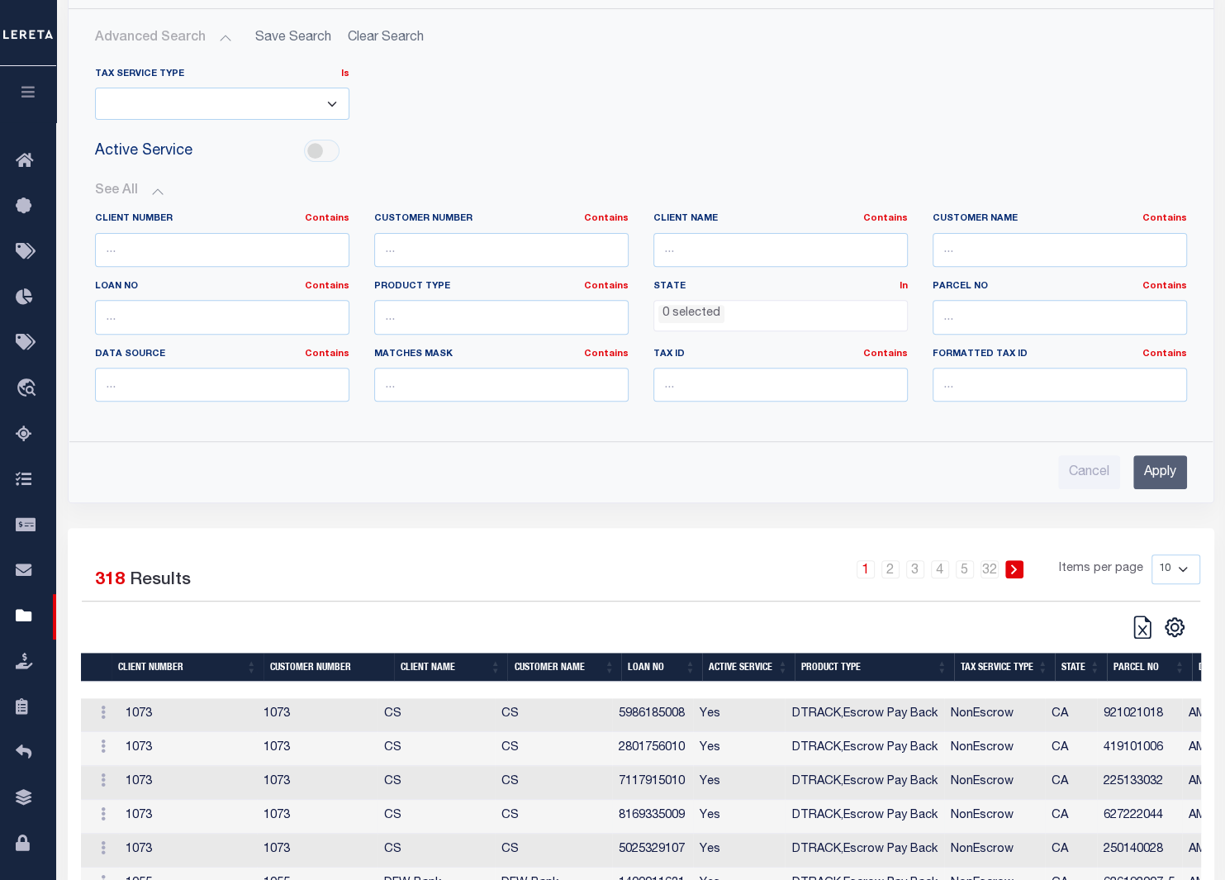
click at [334, 821] on td "1073" at bounding box center [317, 816] width 121 height 34
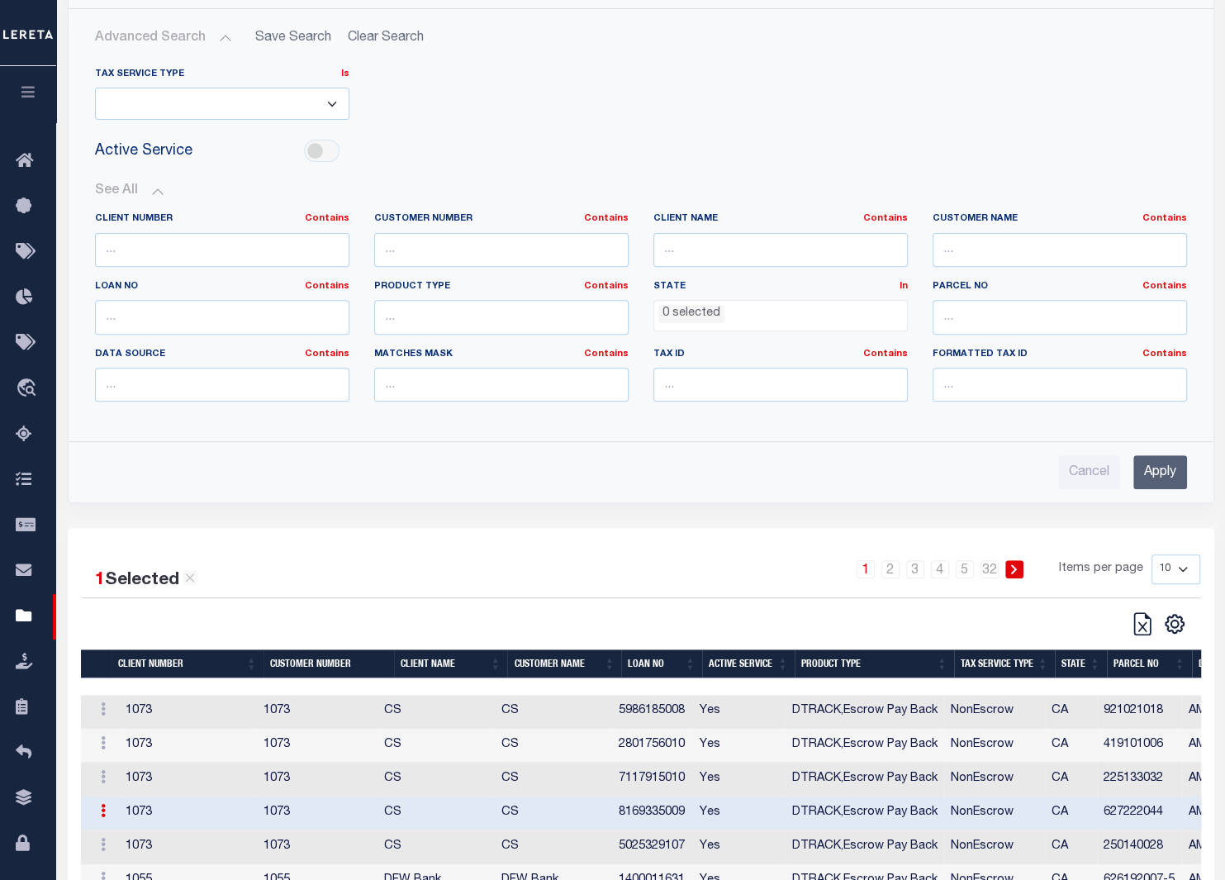
click at [38, 93] on button "button" at bounding box center [28, 94] width 56 height 56
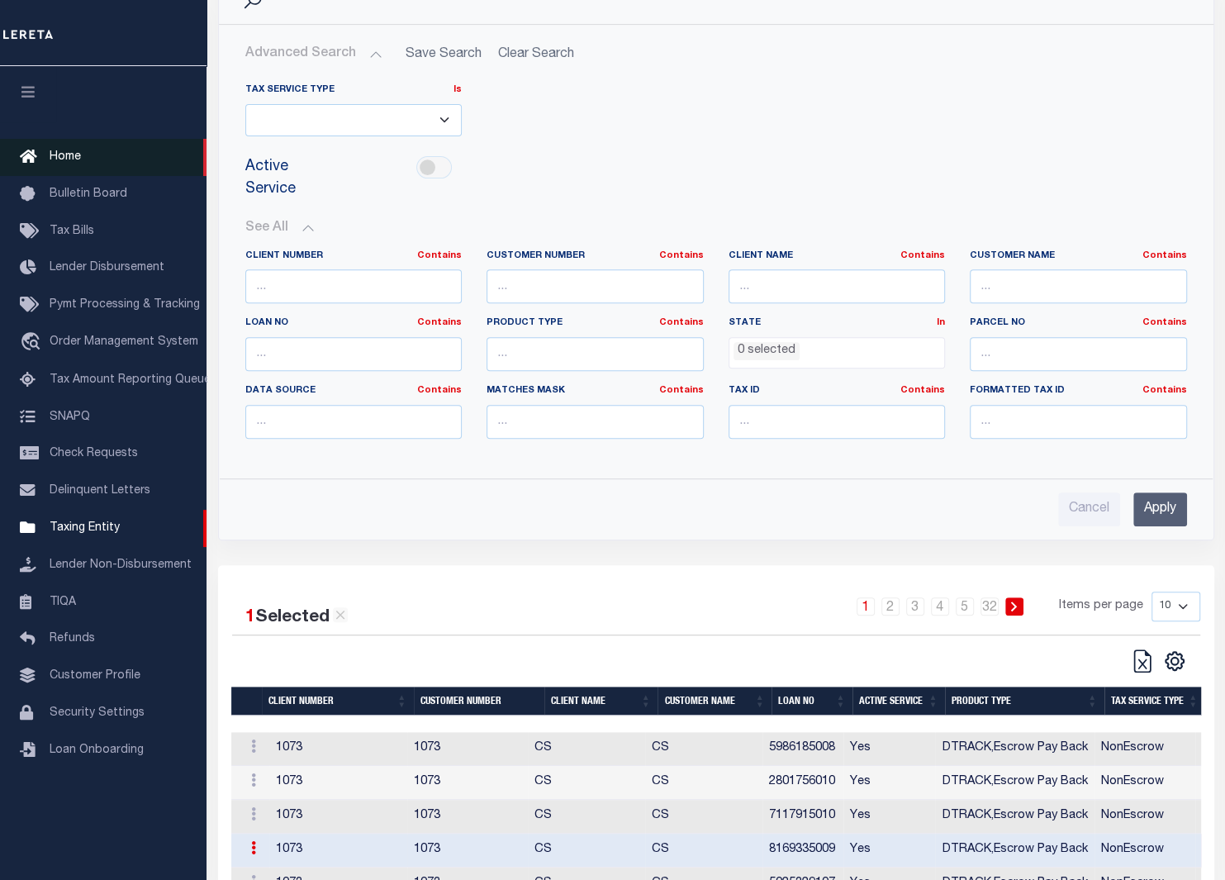
click at [78, 154] on span "Home" at bounding box center [65, 157] width 31 height 12
